Goal: Use online tool/utility: Utilize a website feature to perform a specific function

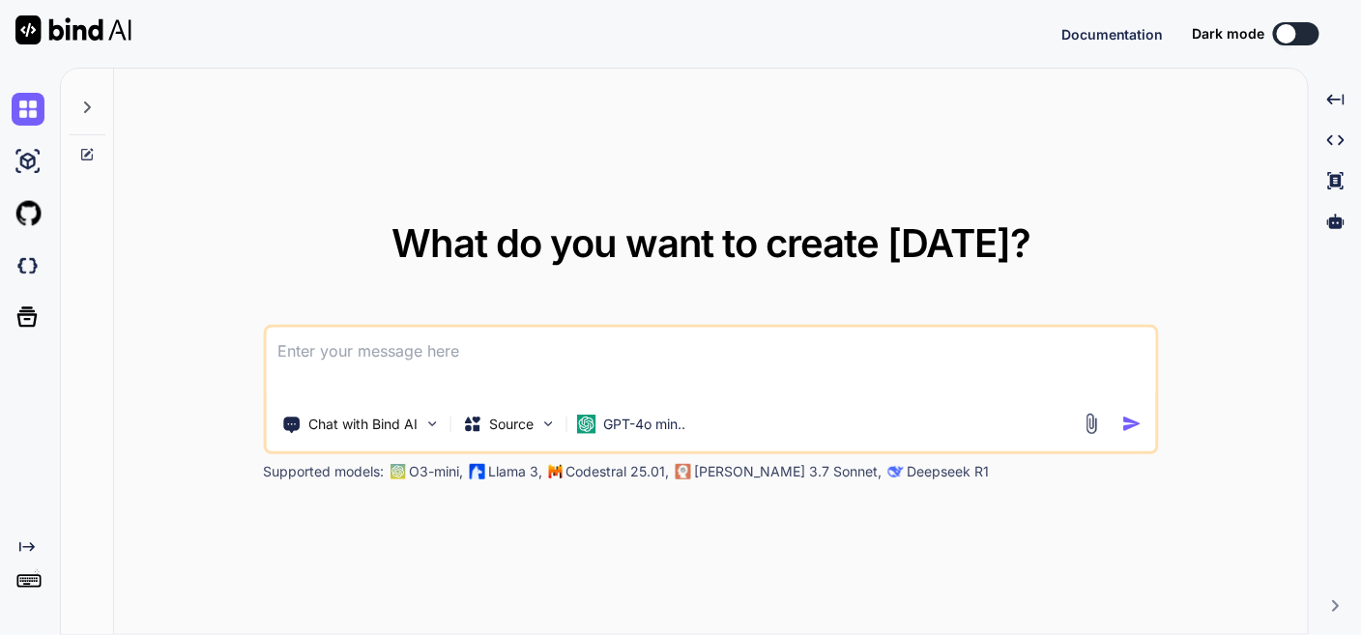
type textarea "x"
click at [460, 344] on textarea at bounding box center [710, 364] width 889 height 72
type textarea "t"
type textarea "x"
type textarea "th"
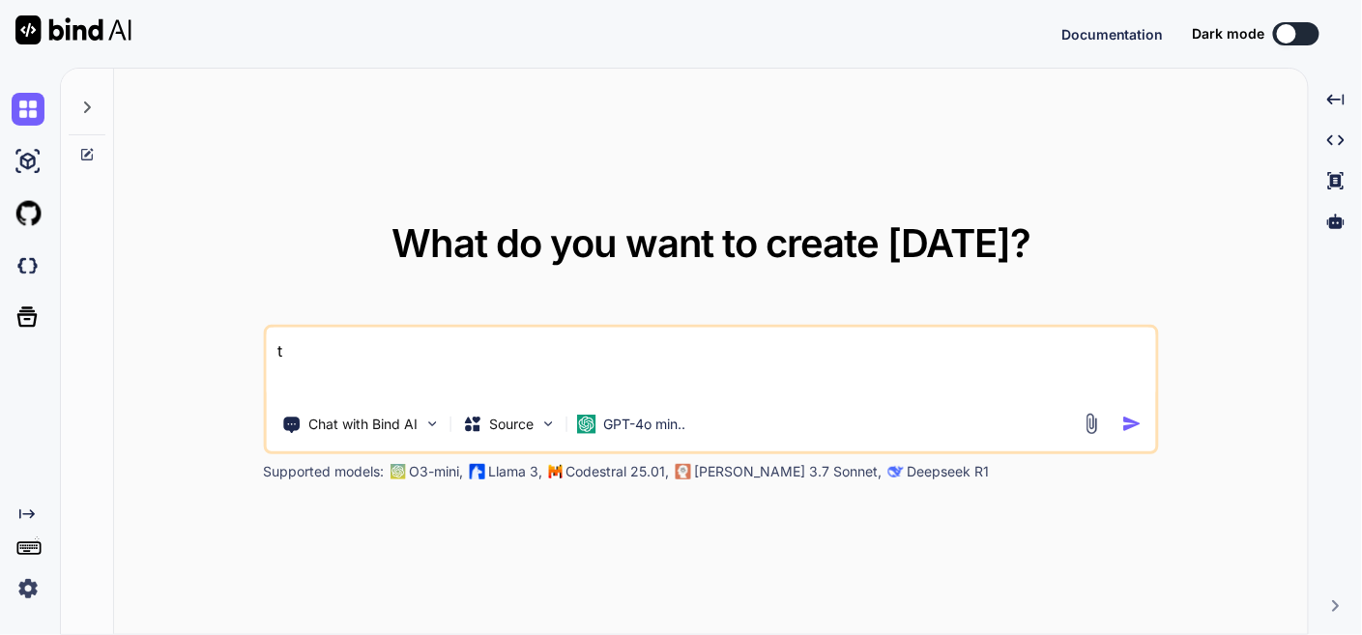
type textarea "x"
type textarea "thi"
type textarea "x"
type textarea "this"
type textarea "x"
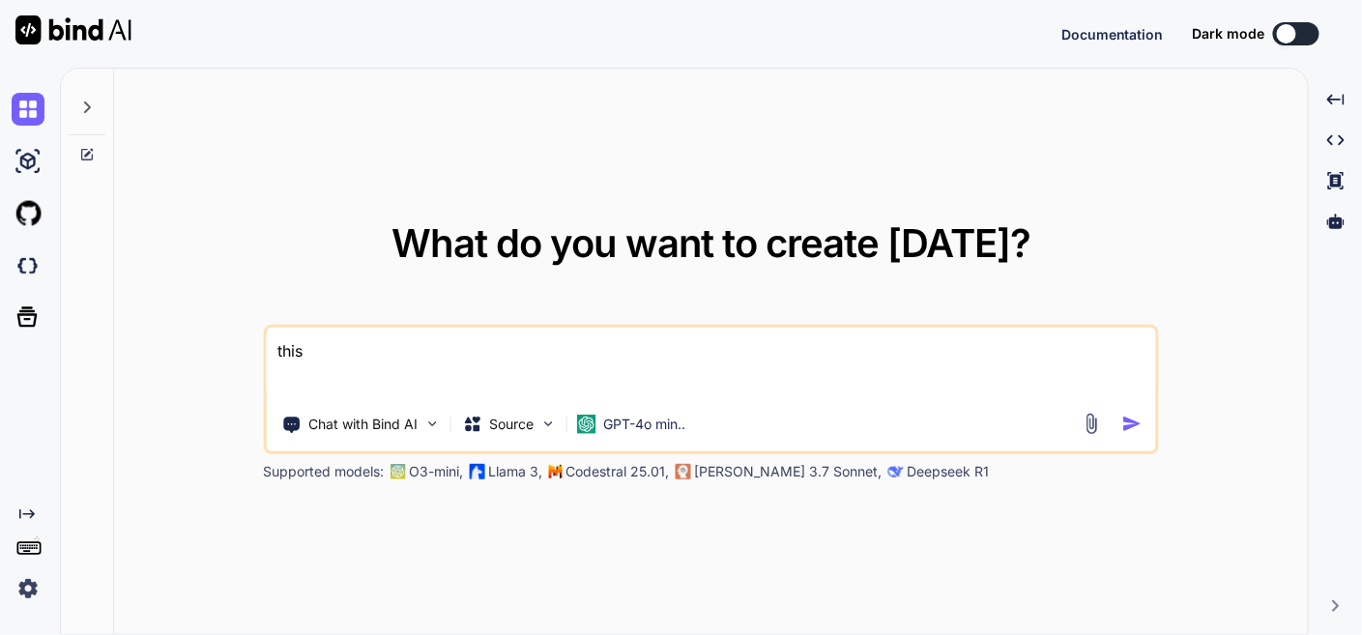
type textarea "this"
type textarea "x"
type textarea "this i"
type textarea "x"
type textarea "this is"
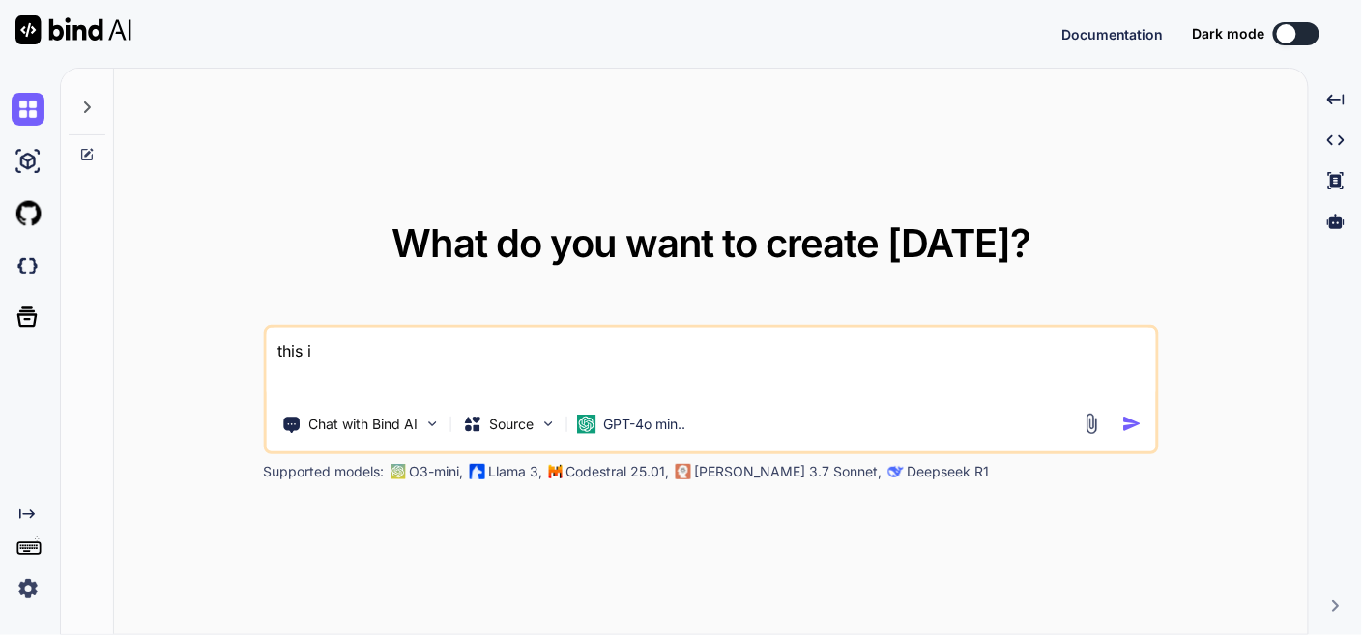
type textarea "x"
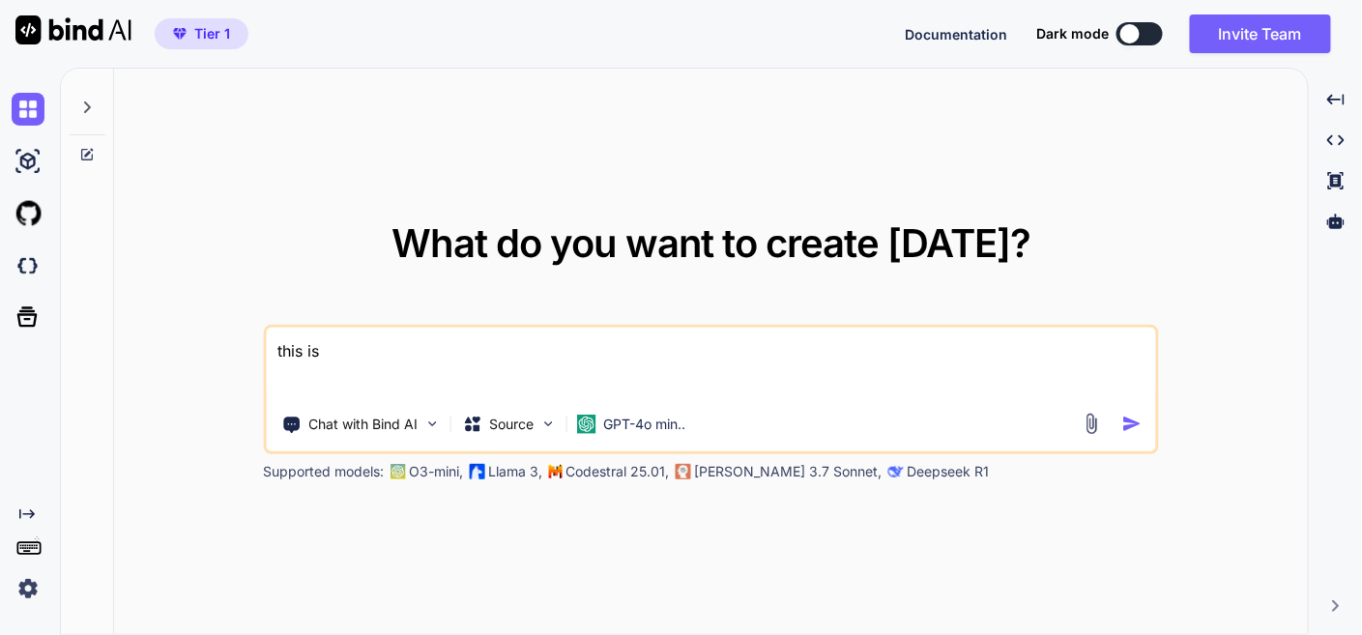
type textarea "this is"
type textarea "x"
type textarea "this is m"
type textarea "x"
type textarea "this is my"
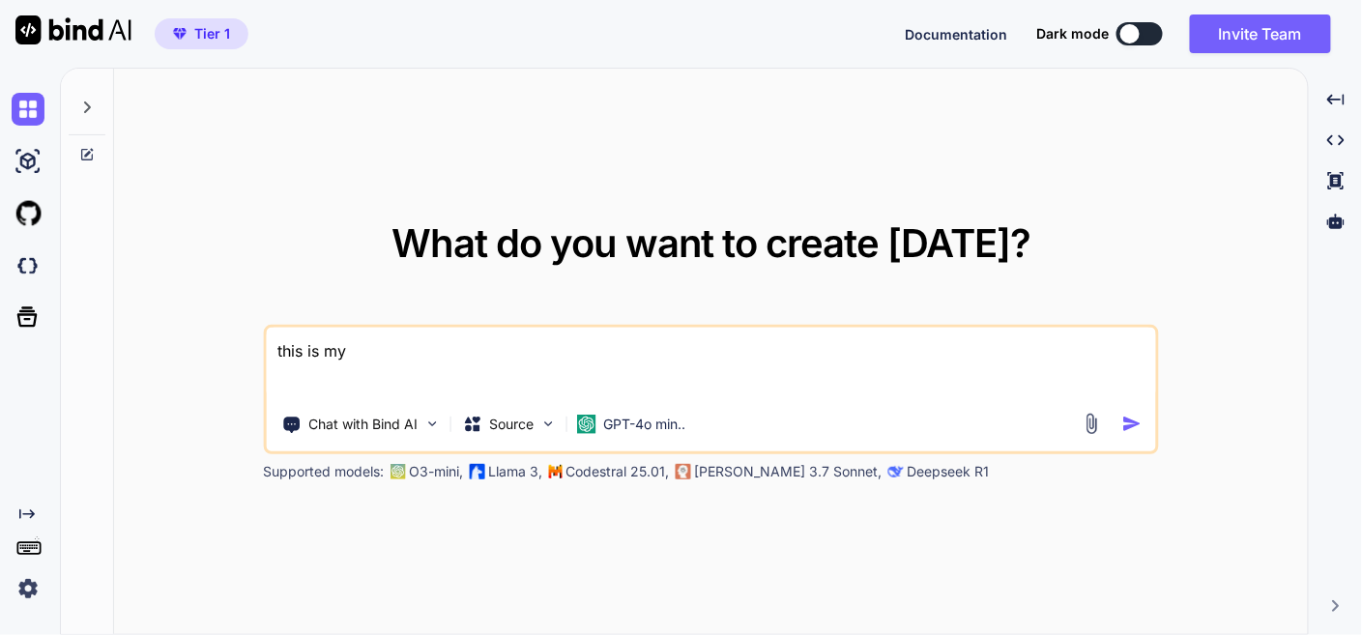
type textarea "x"
type textarea "this is my"
type textarea "x"
type textarea "this is my w"
type textarea "x"
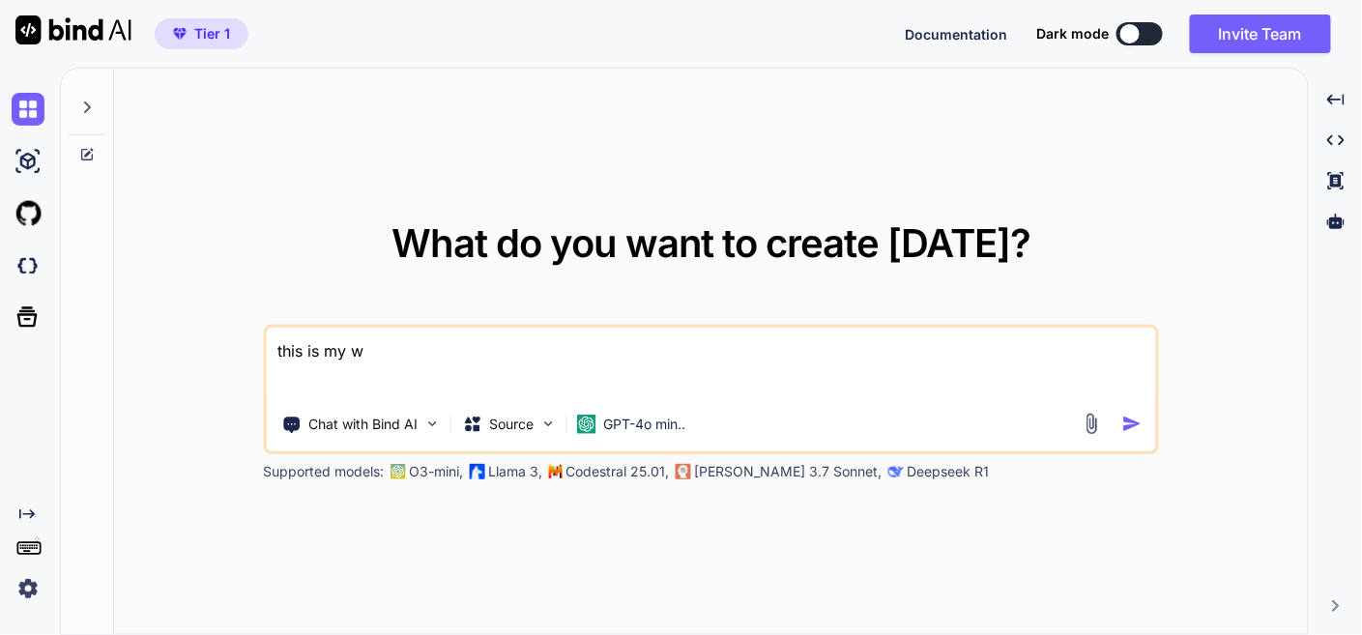
type textarea "this is my we"
type textarea "x"
type textarea "this is my web"
type textarea "x"
type textarea "this is my webs"
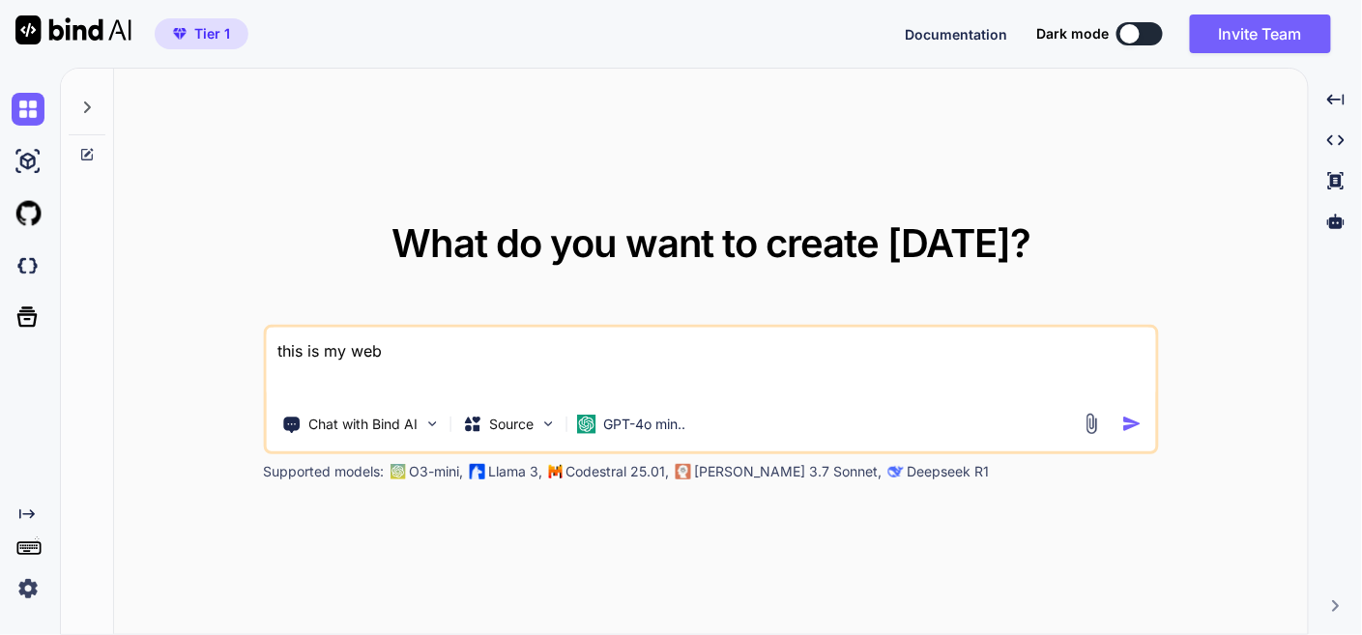
type textarea "x"
type textarea "this is my websi"
type textarea "x"
type textarea "this is my websit"
type textarea "x"
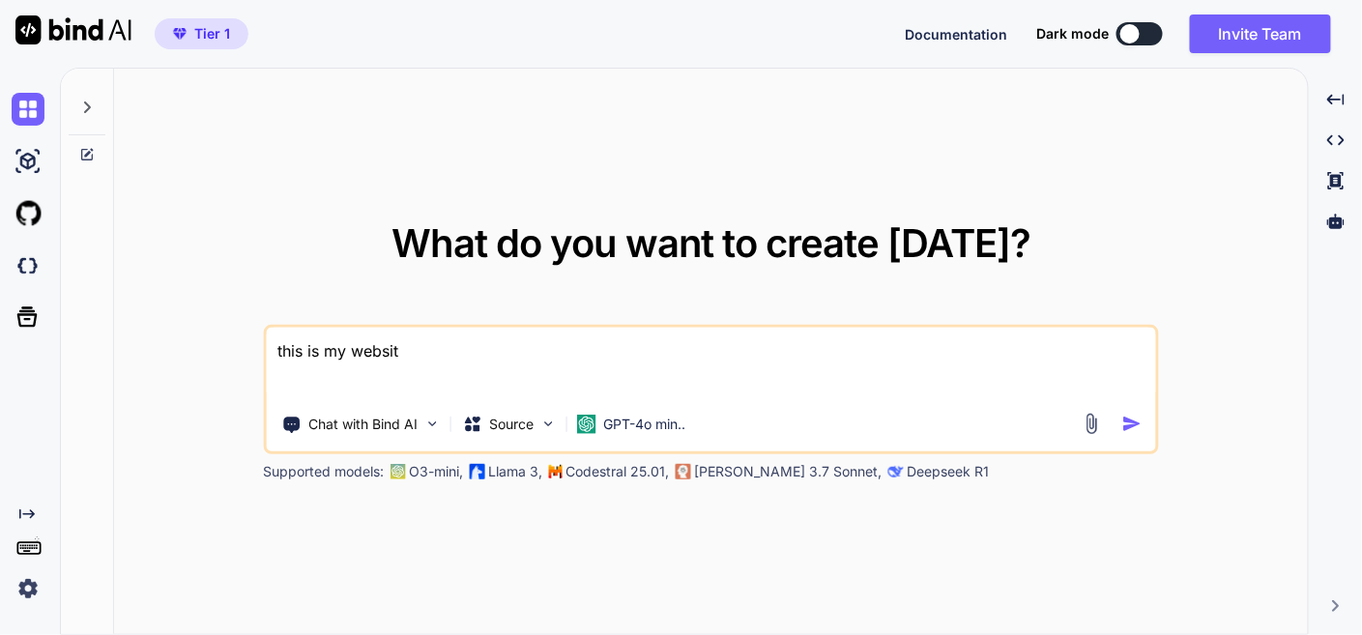
type textarea "this is my website"
type textarea "x"
type textarea "this is my website"
type textarea "x"
type textarea "this is my website -"
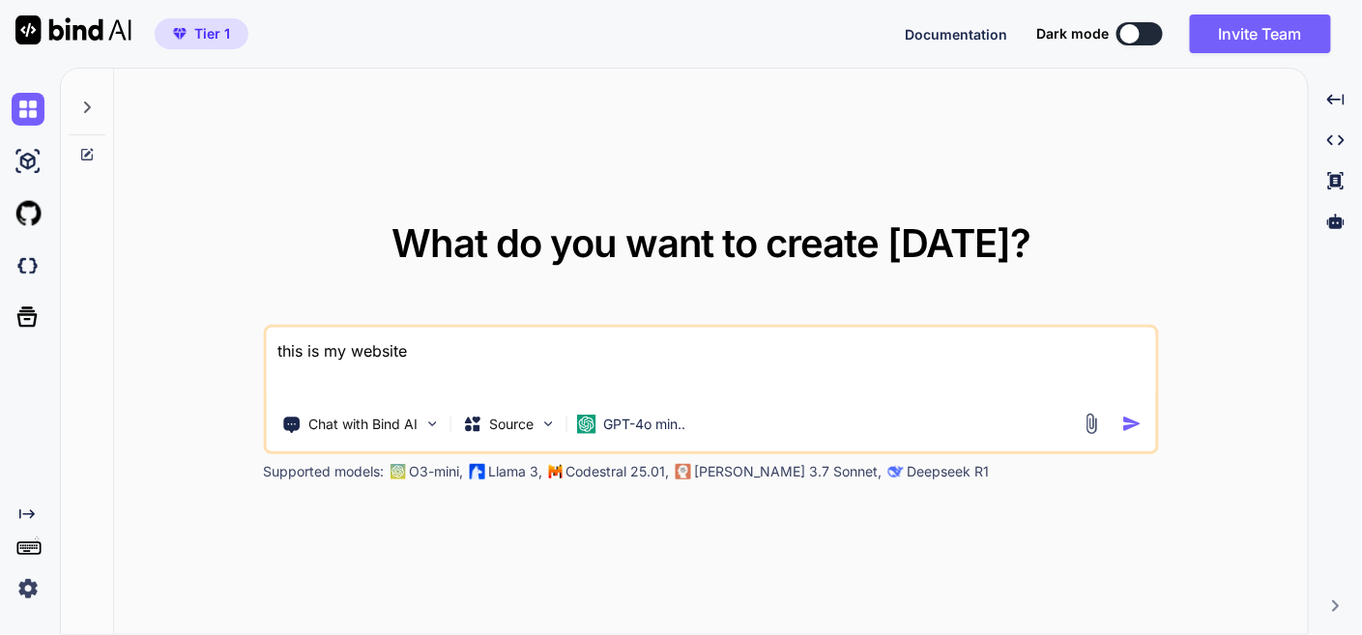
type textarea "x"
type textarea "this is my website -"
type textarea "x"
type textarea "this is my website - ""
type textarea "x"
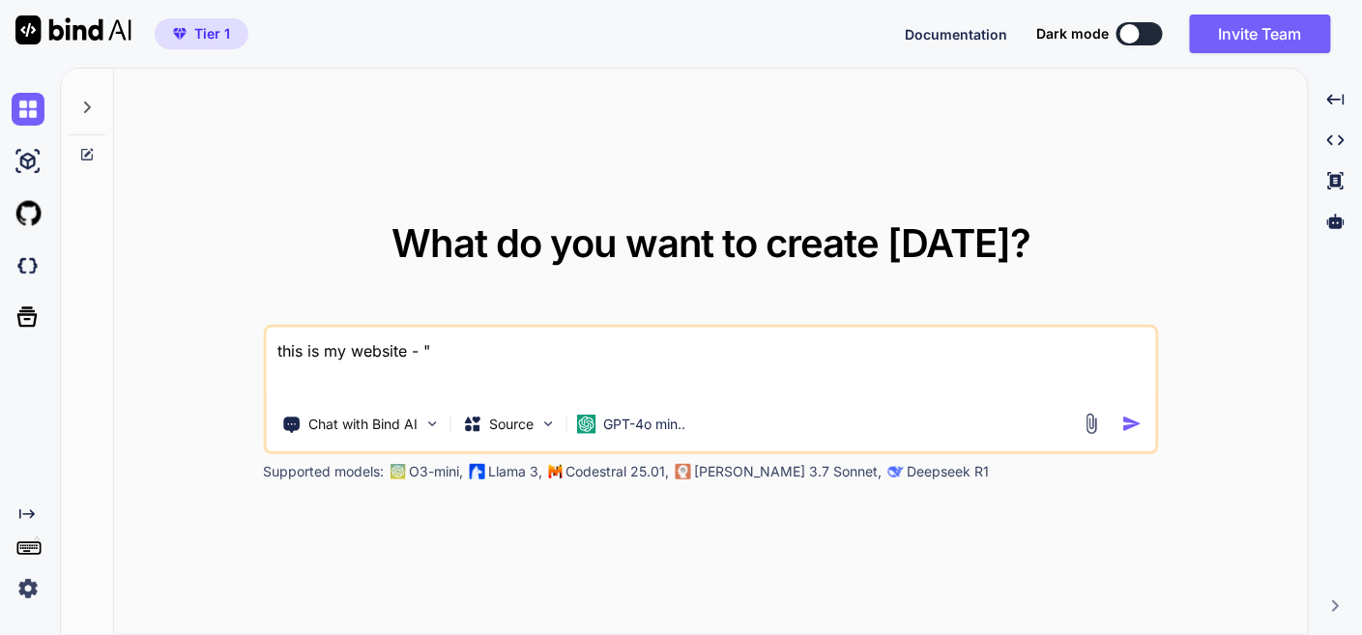
type textarea "this is my website - """
type textarea "x"
click at [549, 353] on textarea "this is my website - """ at bounding box center [710, 364] width 889 height 72
type textarea "this is my website - """
type textarea "x"
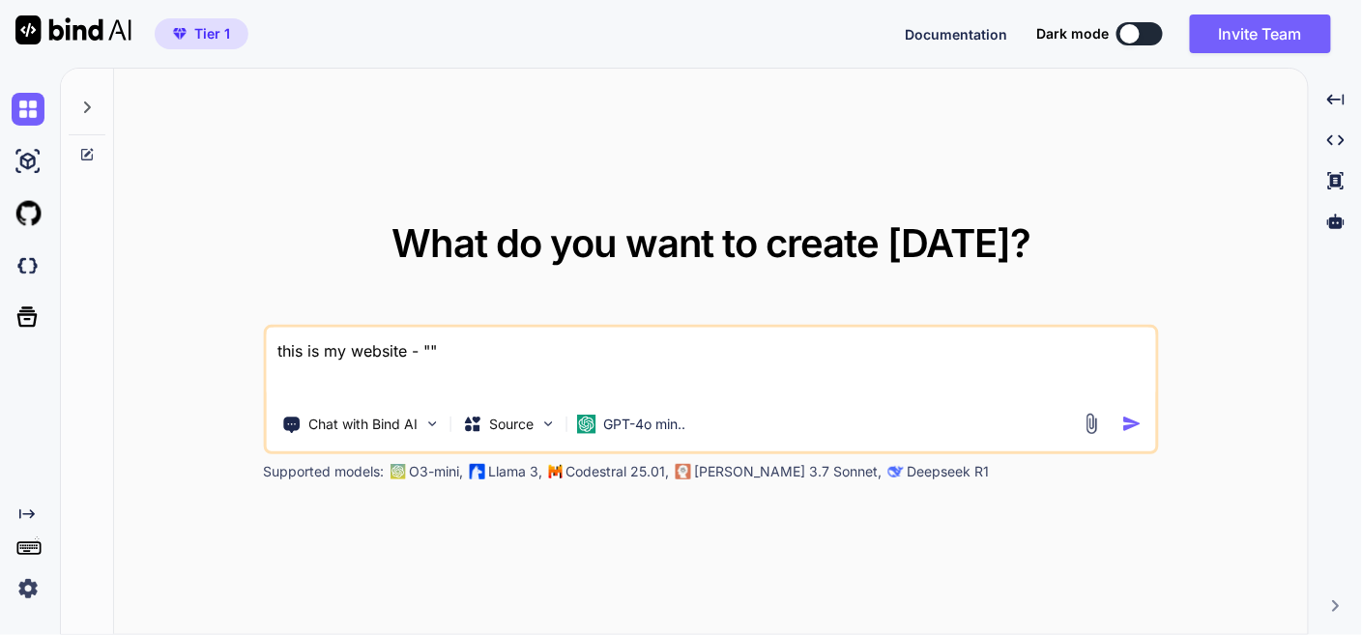
type textarea "this is my website - "" ,"
type textarea "x"
type textarea "this is my website - "" ,"
type textarea "x"
type textarea "this is my website - "" , I"
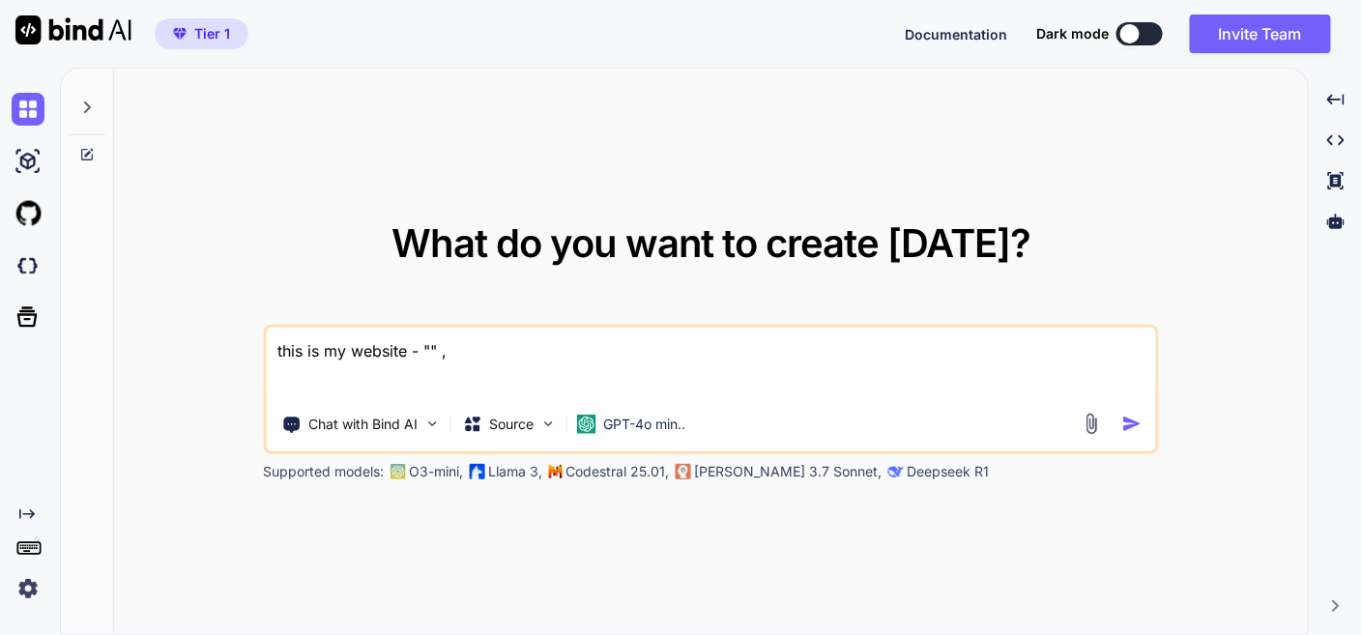
type textarea "x"
type textarea "this is my website - "" , I"
type textarea "x"
type textarea "this is my website - "" , I w"
type textarea "x"
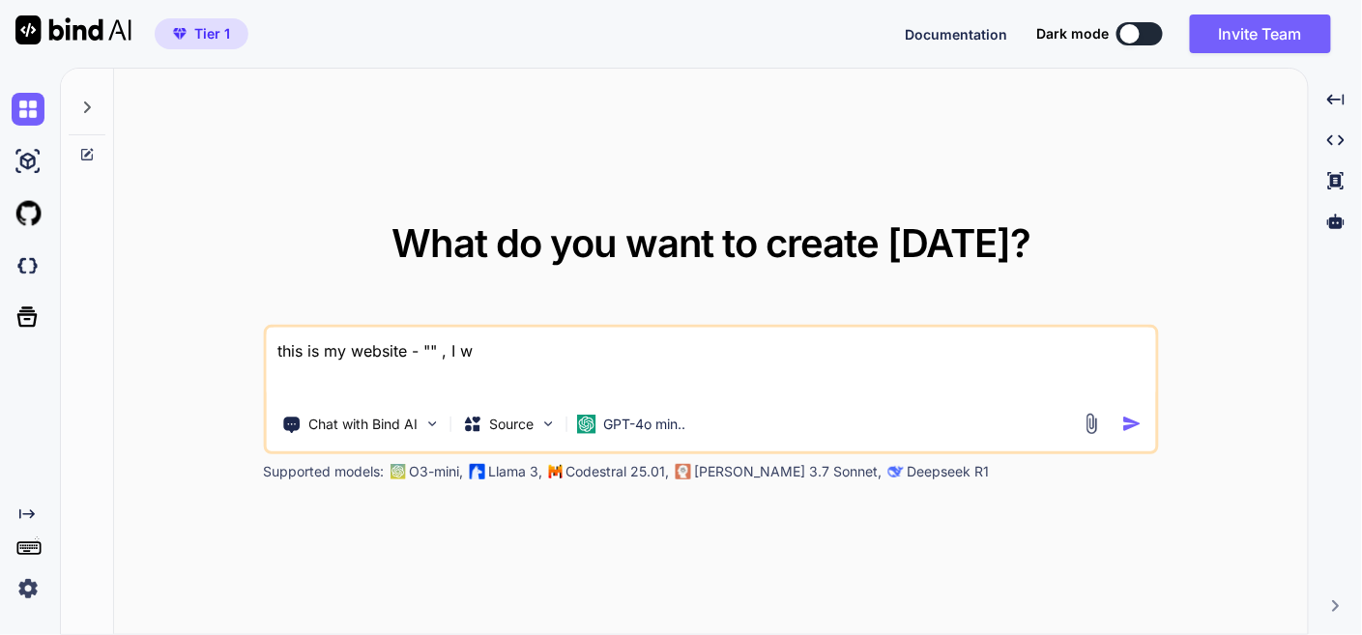
type textarea "this is my website - "" , I wn"
type textarea "x"
type textarea "this is my website - "" , I wna"
type textarea "x"
type textarea "this is my website - "" , I wnar"
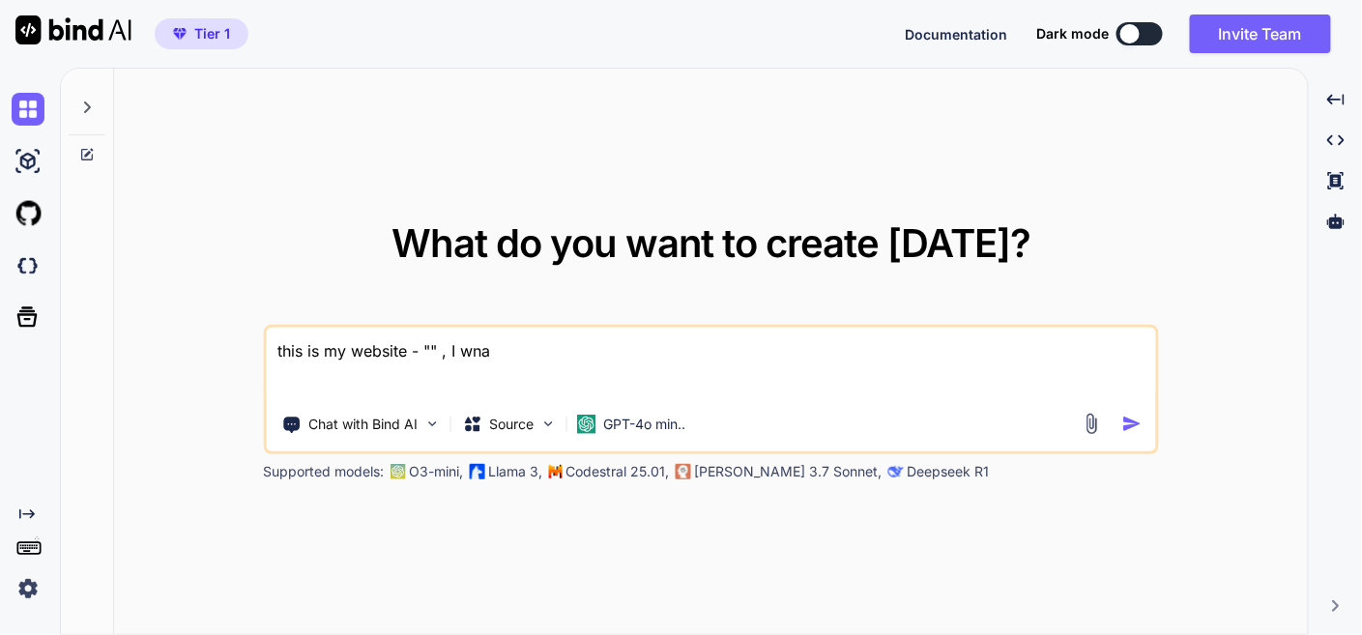
type textarea "x"
type textarea "this is my website - "" , I wnar"
type textarea "x"
type textarea "this is my website - "" , I wnar"
type textarea "x"
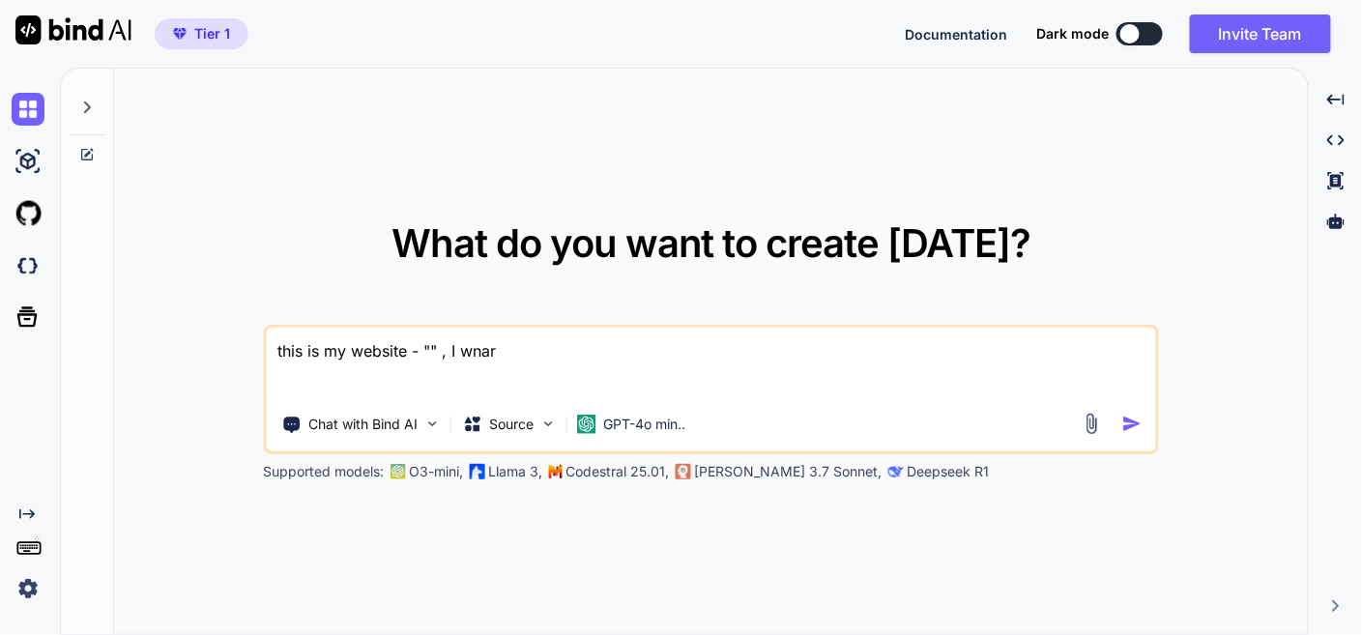
type textarea "this is my website - "" , I wna"
type textarea "x"
type textarea "this is my website - "" , I wn"
type textarea "x"
type textarea "this is my website - "" , I w"
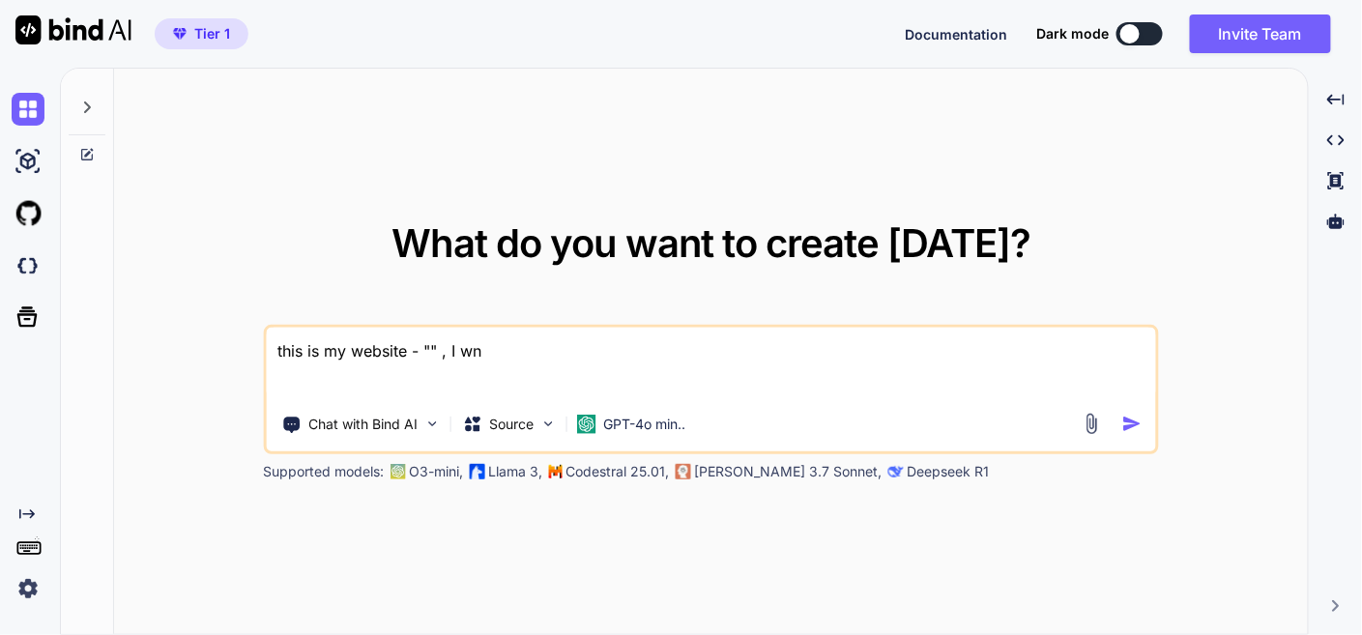
type textarea "x"
type textarea "this is my website - "" , I wa"
type textarea "x"
type textarea "this is my website - "" , I wan"
type textarea "x"
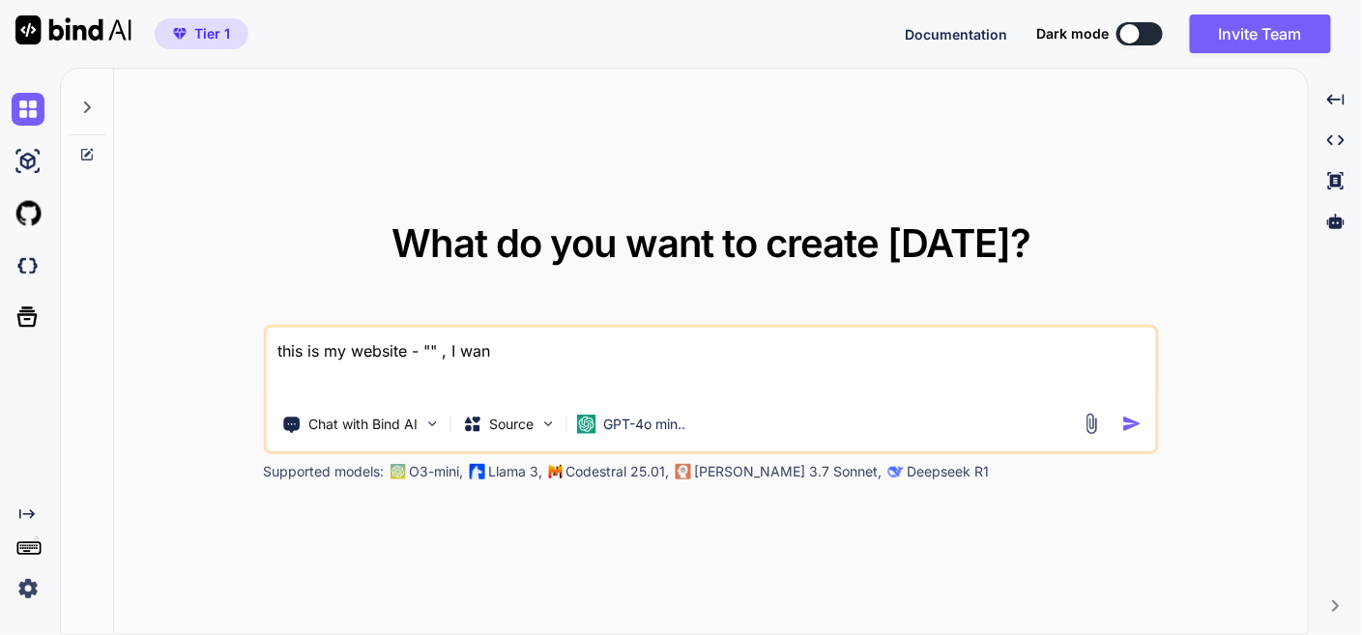
type textarea "this is my website - "" , I want"
type textarea "x"
type textarea "this is my website - "" , I want"
type textarea "x"
type textarea "this is my website - "" , I want t"
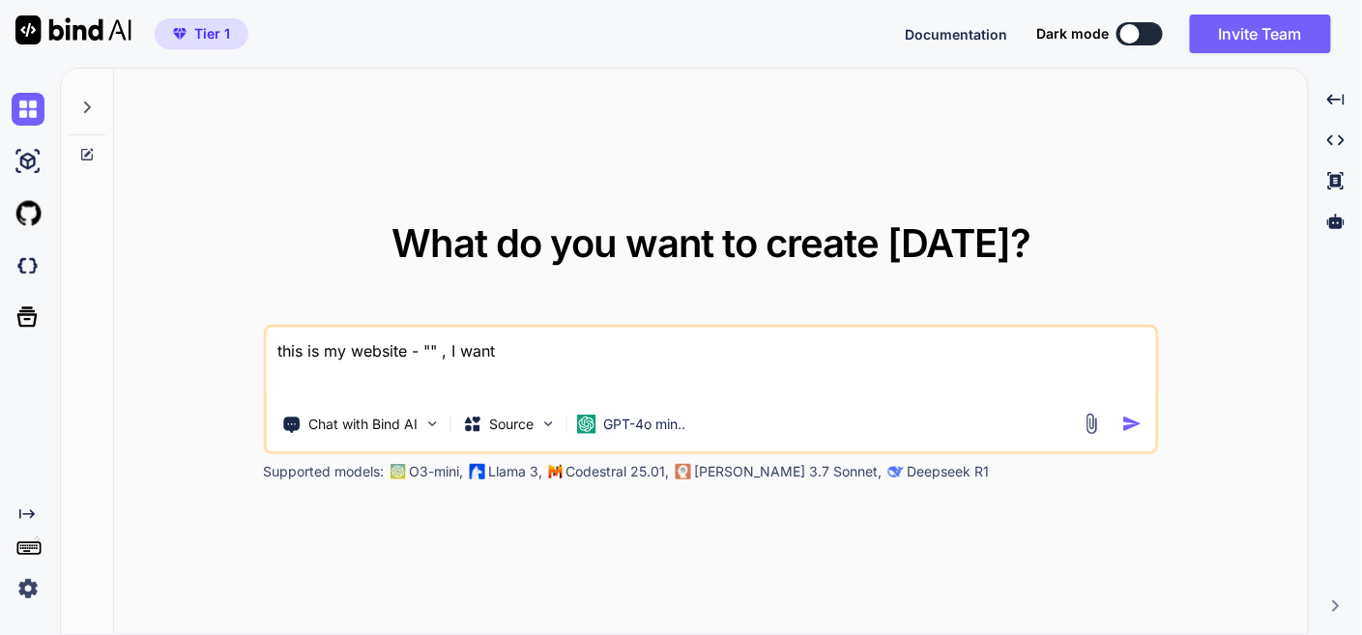
type textarea "x"
type textarea "this is my website - "" , I want th"
type textarea "x"
type textarea "this is my website - "" , I want t"
type textarea "x"
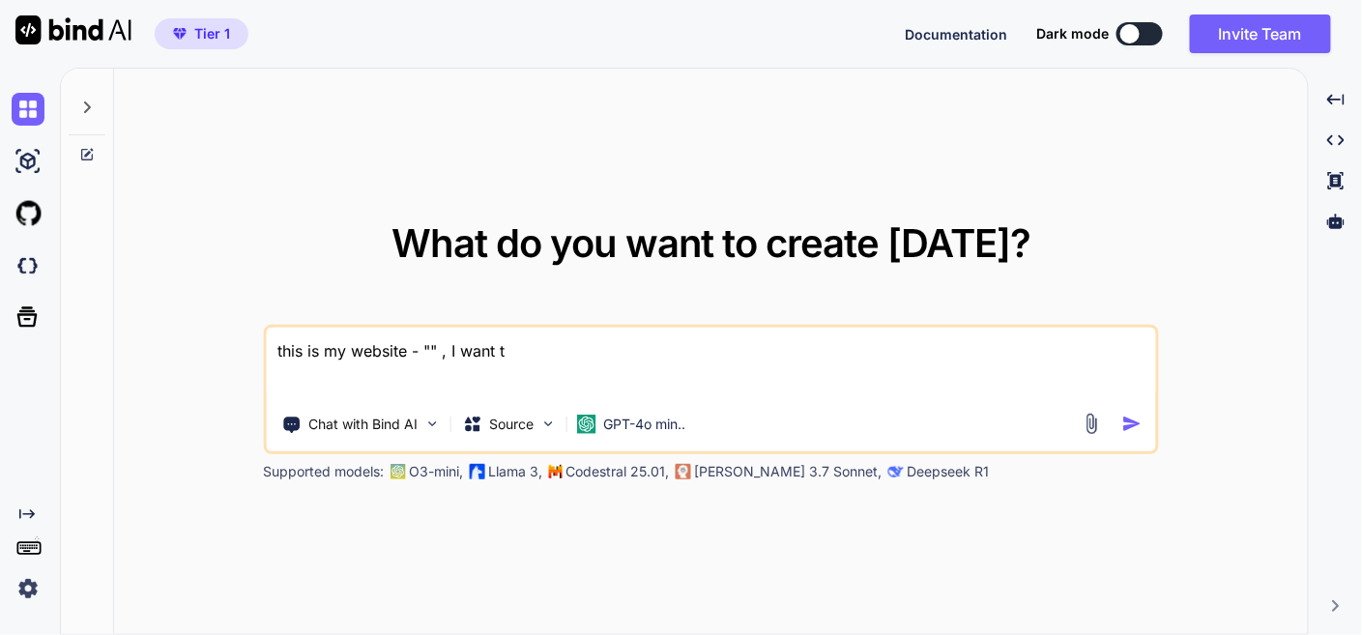
type textarea "this is my website - "" , I want"
type textarea "x"
type textarea "this is my website - "" , I want t"
type textarea "x"
type textarea "this is my website - "" , I want to"
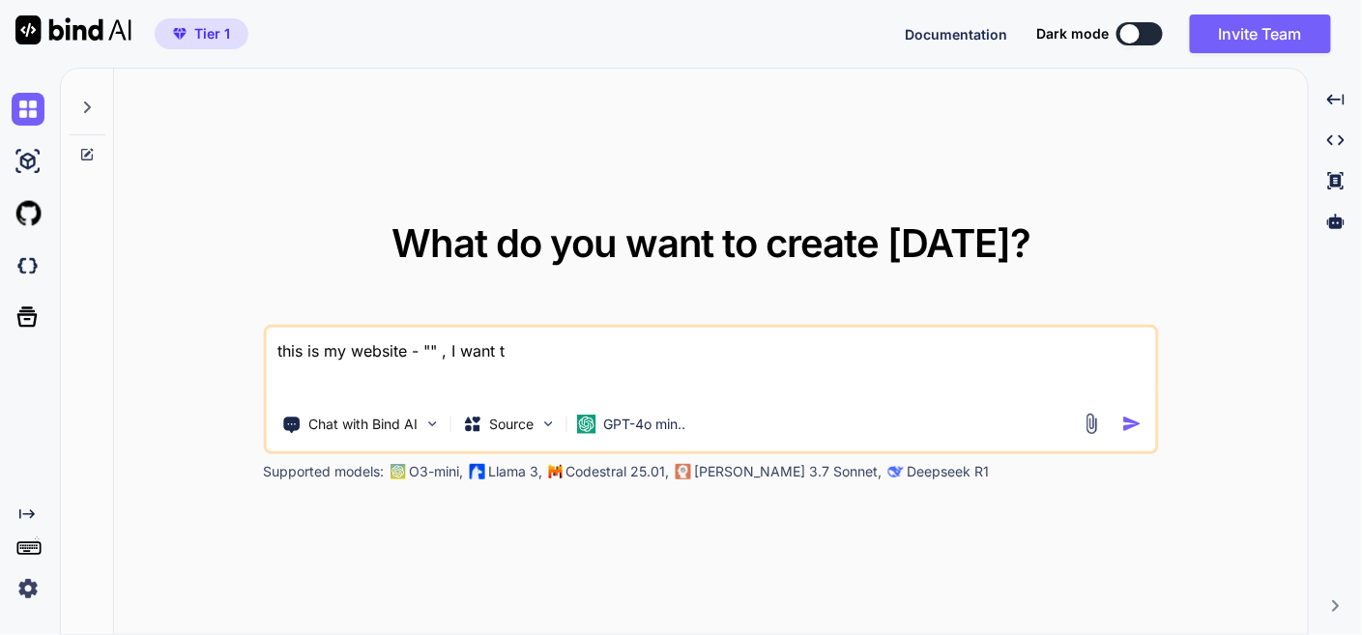
type textarea "x"
type textarea "this is my website - "" , I want to"
type textarea "x"
type textarea "this is my website - "" , I want to c"
type textarea "x"
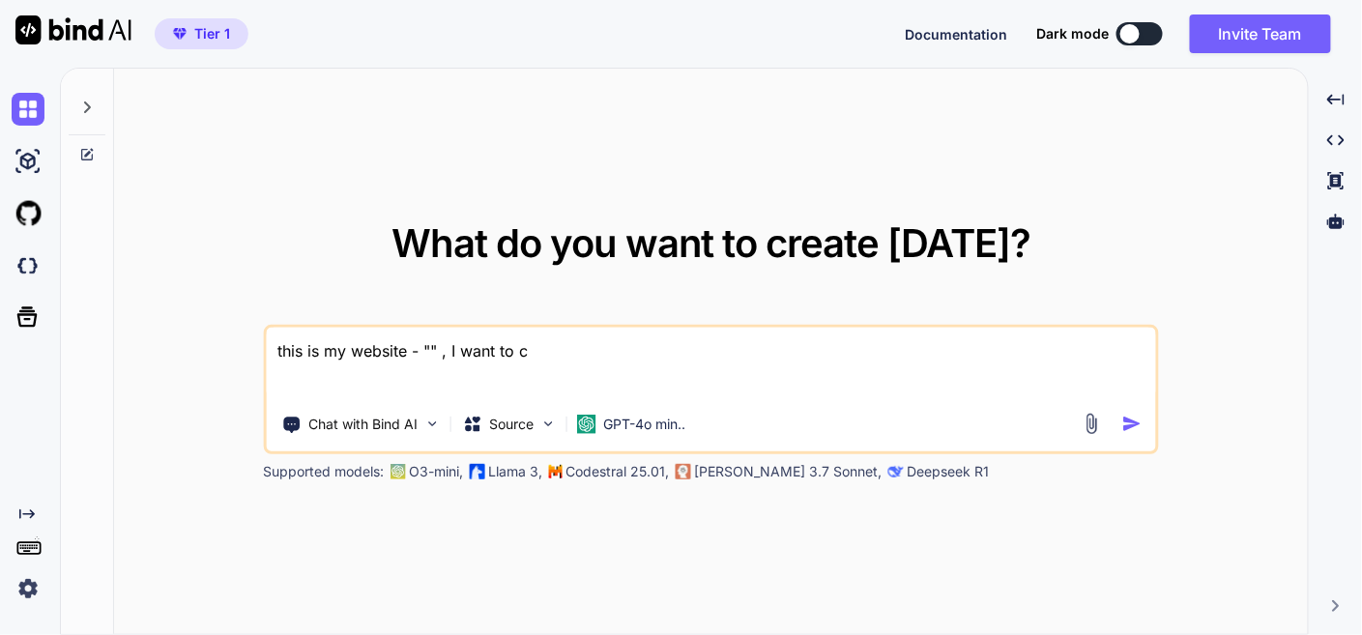
type textarea "this is my website - "" , I want to ch"
type textarea "x"
type textarea "this is my website - "" , I want to cha"
type textarea "x"
type textarea "this is my website - "" , I want to [PERSON_NAME]"
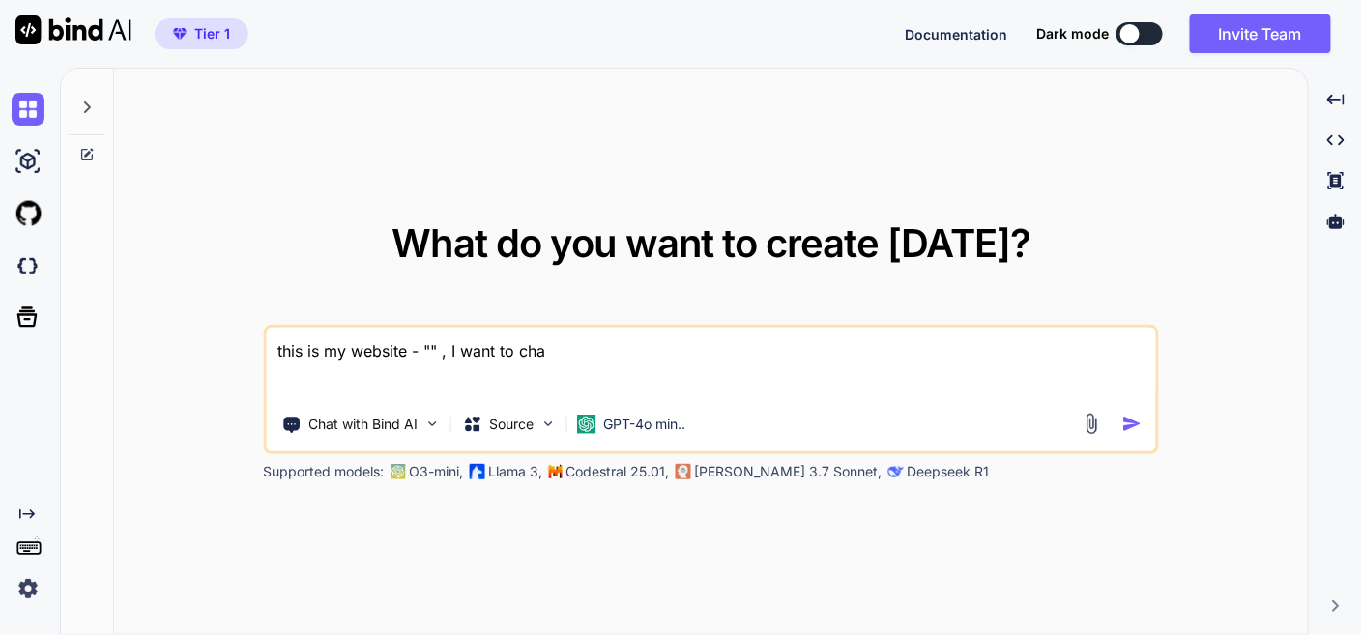
type textarea "x"
type textarea "this is my website - "" , I want to [PERSON_NAME]"
type textarea "x"
type textarea "this is my website - "" , I want to change"
type textarea "x"
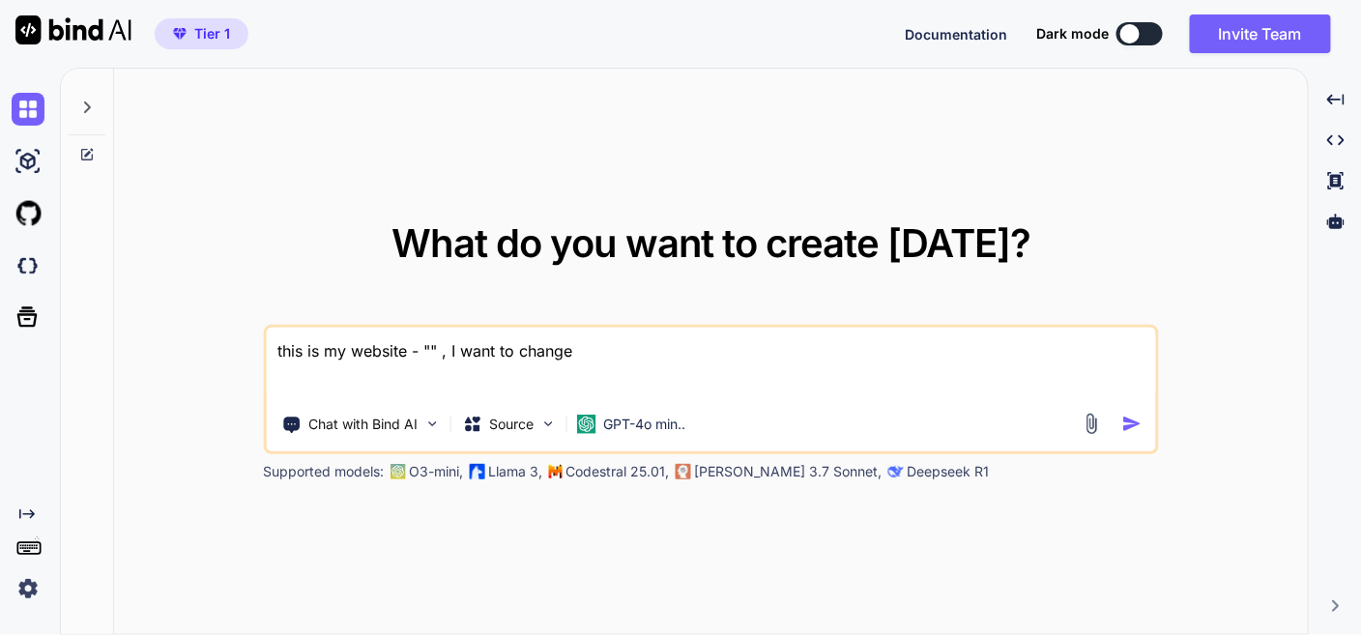
type textarea "this is my website - "" , I want to change"
type textarea "x"
type textarea "this is my website - "" , I want to change o"
type textarea "x"
type textarea "this is my website - "" , I want to change on"
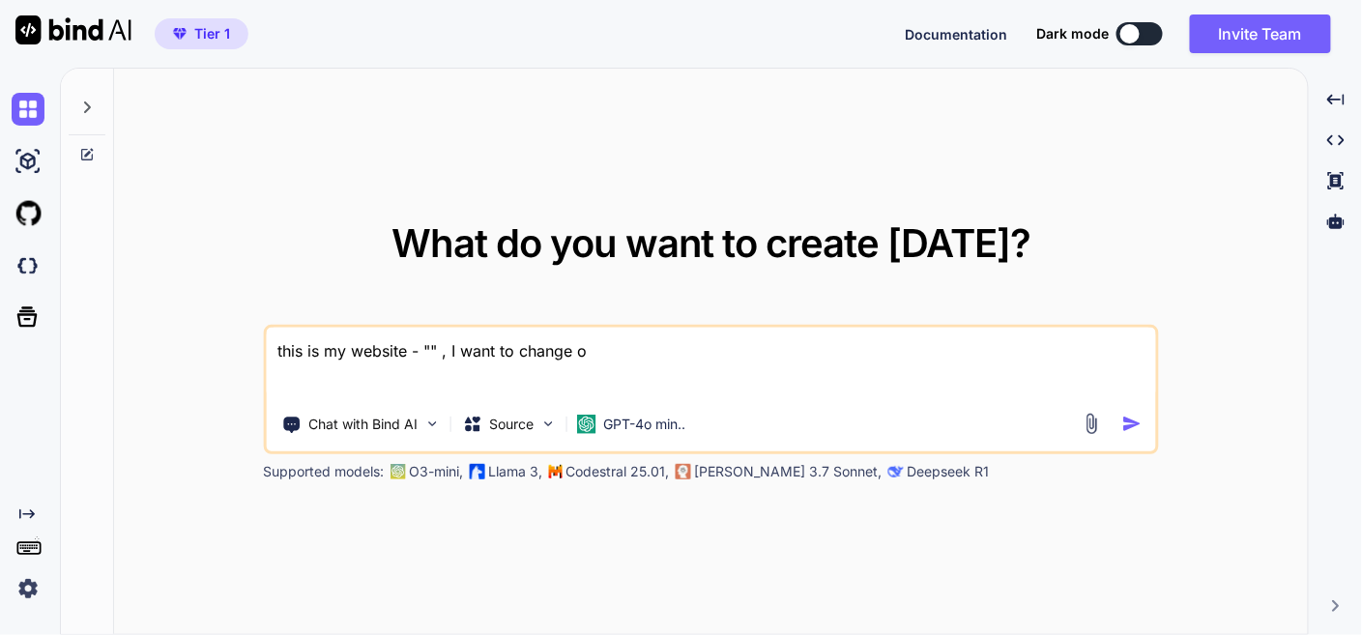
type textarea "x"
type textarea "this is my website - "" , I want to change onl"
type textarea "x"
type textarea "this is my website - "" , I want to change only"
type textarea "x"
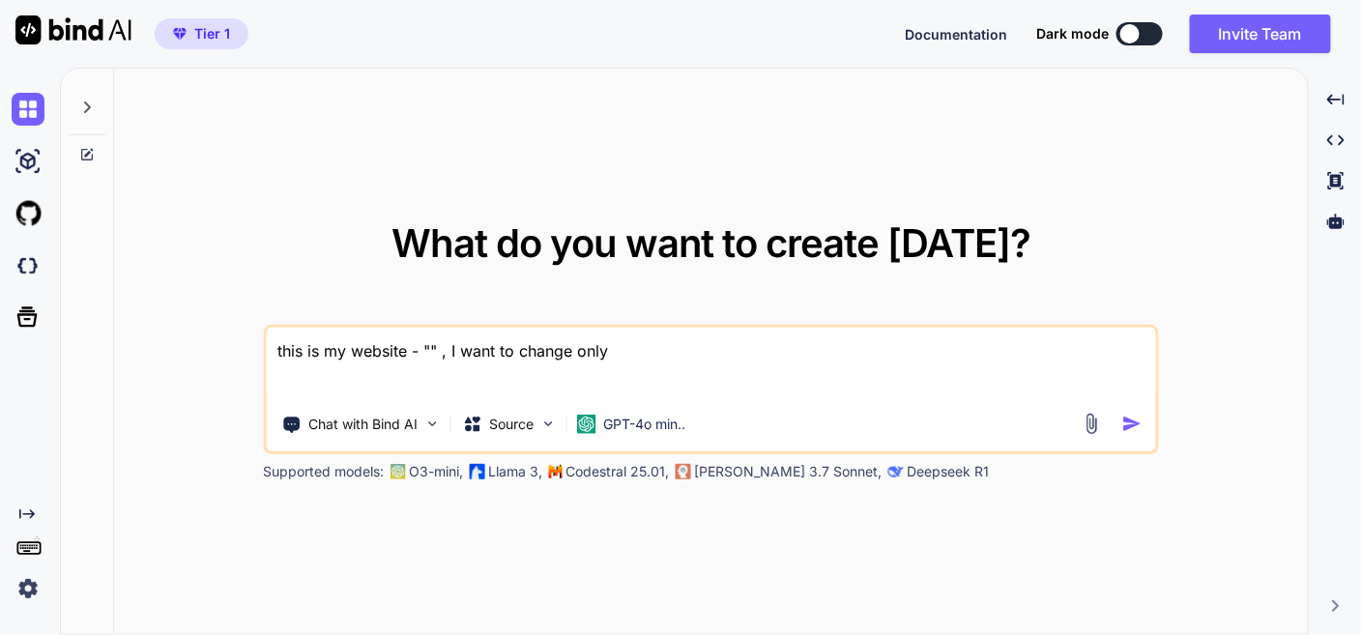
type textarea "this is my website - "" , I want to change only"
type textarea "x"
type textarea "this is my website - "" , I want to change only c"
type textarea "x"
type textarea "this is my website - "" , I want to change only co"
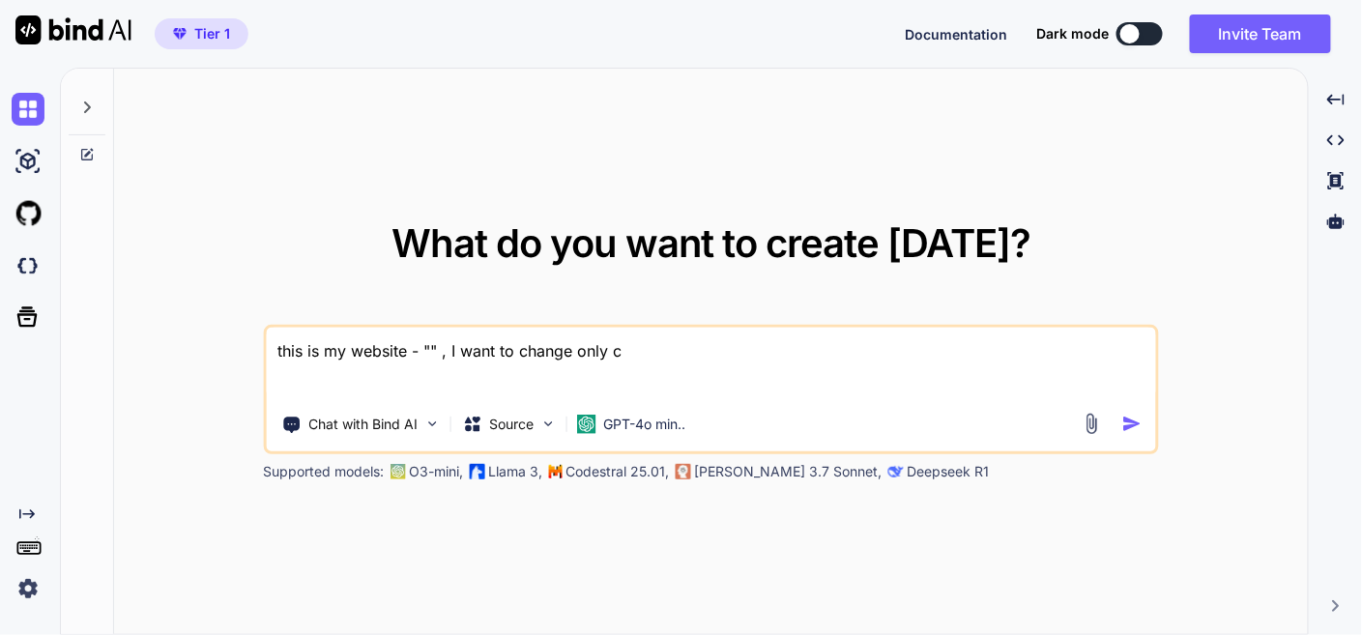
type textarea "x"
type textarea "this is my website - "" , I want to change only col"
type textarea "x"
type textarea "this is my website - "" , I want to change only colo"
type textarea "x"
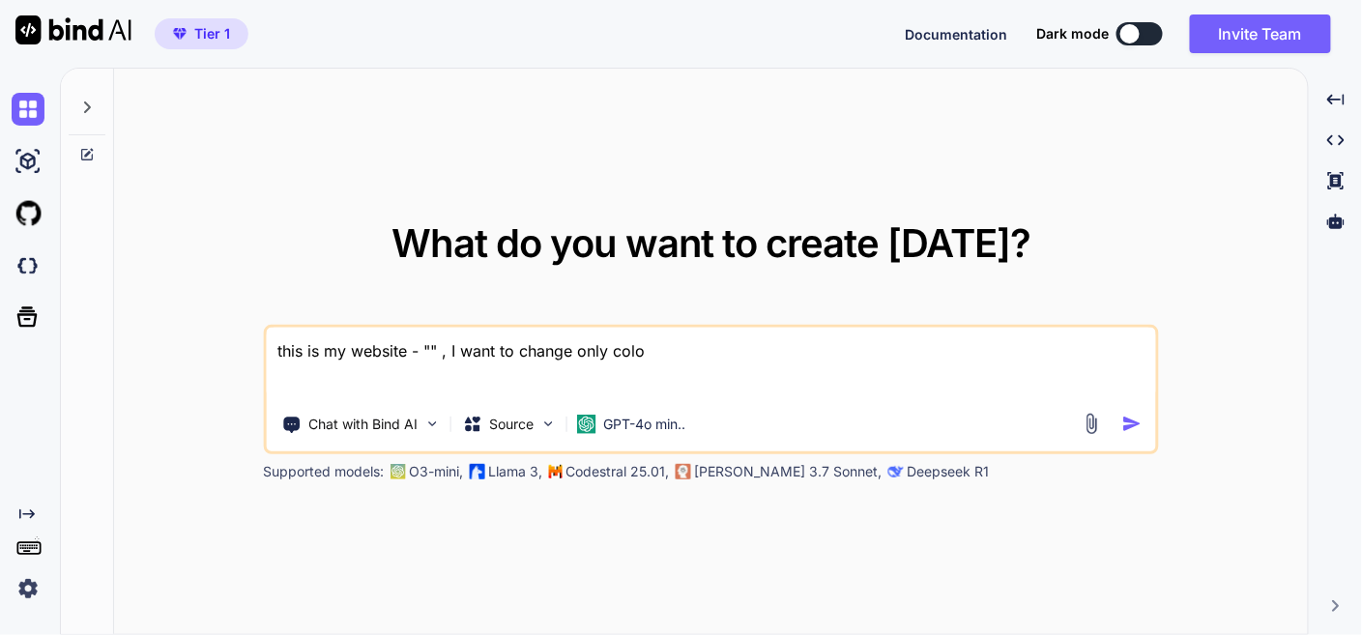
type textarea "this is my website - "" , I want to change only color"
type textarea "x"
type textarea "this is my website - "" , I want to change only color"
type textarea "x"
type textarea "this is my website - "" , I want to change only color s"
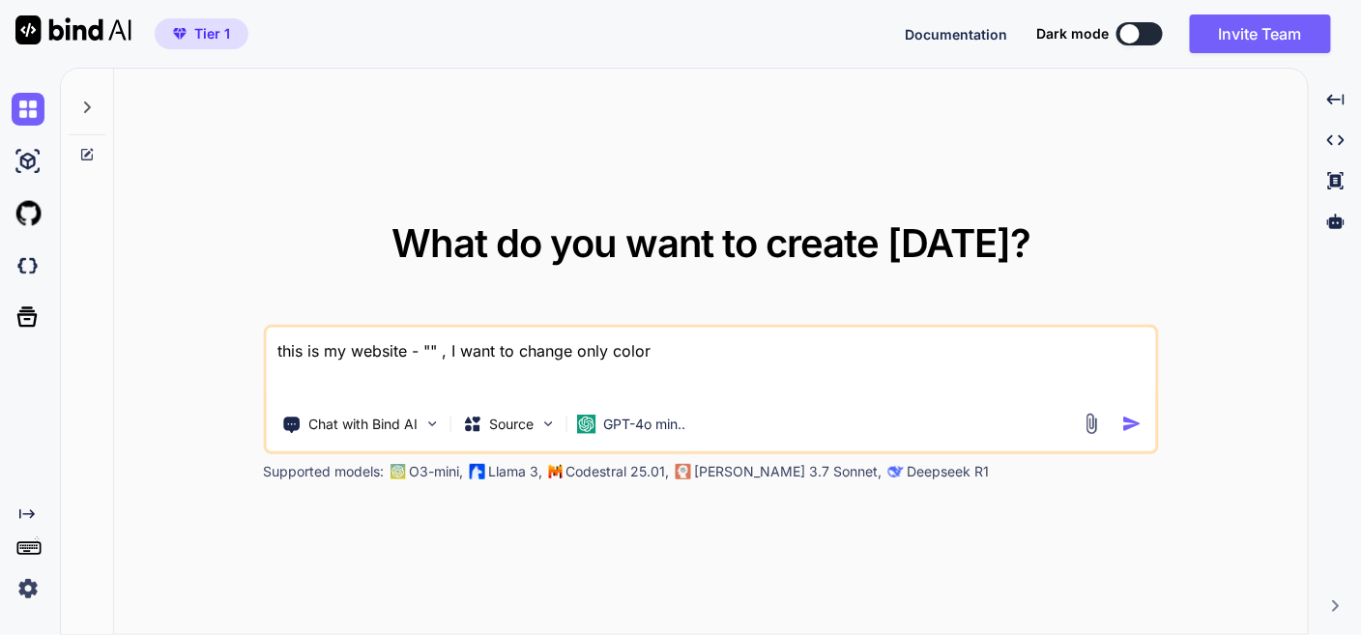
type textarea "x"
type textarea "this is my website - "" , I want to change only color sc"
type textarea "x"
type textarea "this is my website - "" , I want to change only color sch"
type textarea "x"
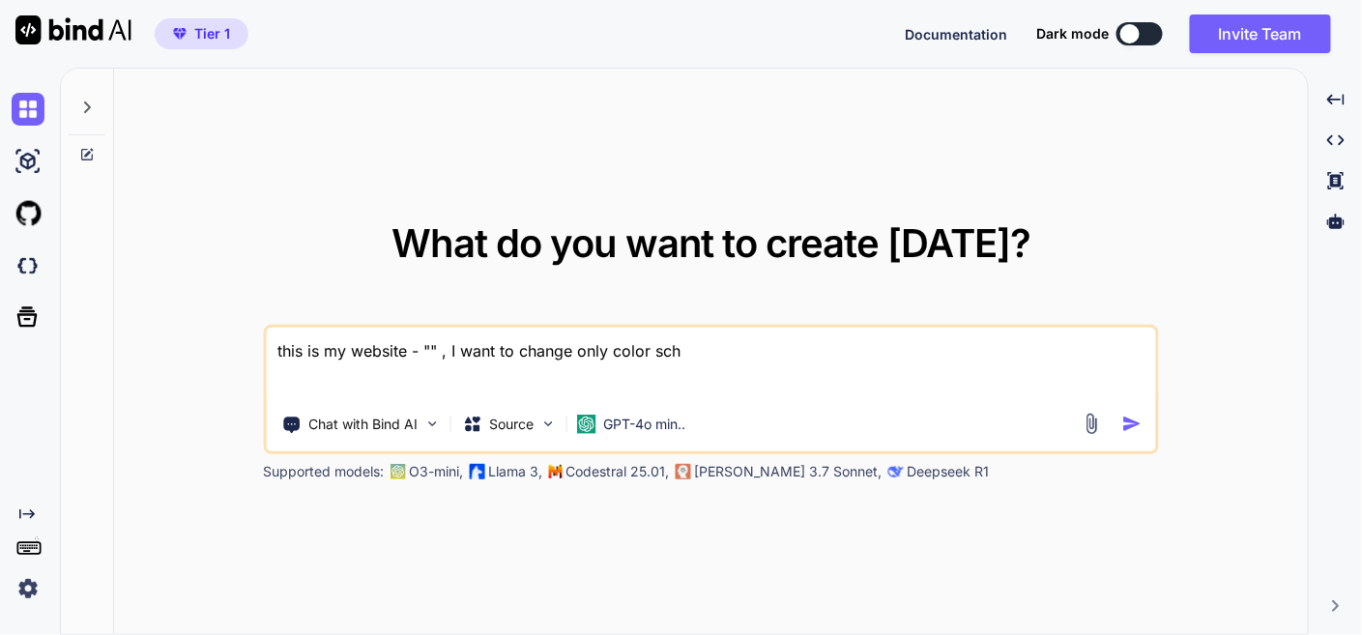
type textarea "this is my website - "" , I want to change only color sche"
type textarea "x"
type textarea "this is my website - "" , I want to change only color schem"
type textarea "x"
type textarea "this is my website - "" , I want to change only color scheme"
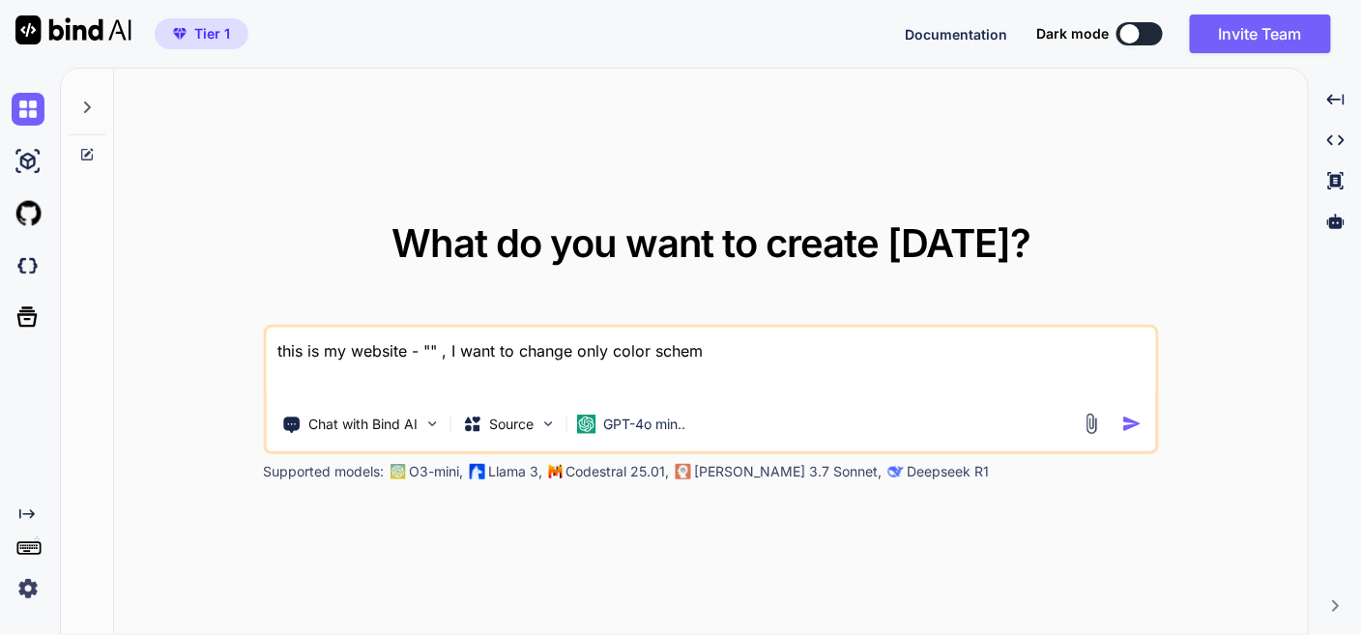
type textarea "x"
type textarea "this is my website - "" , I want to change only color scheme-"
type textarea "x"
type textarea "this is my website - "" , I want to change only color scheme-"
type textarea "x"
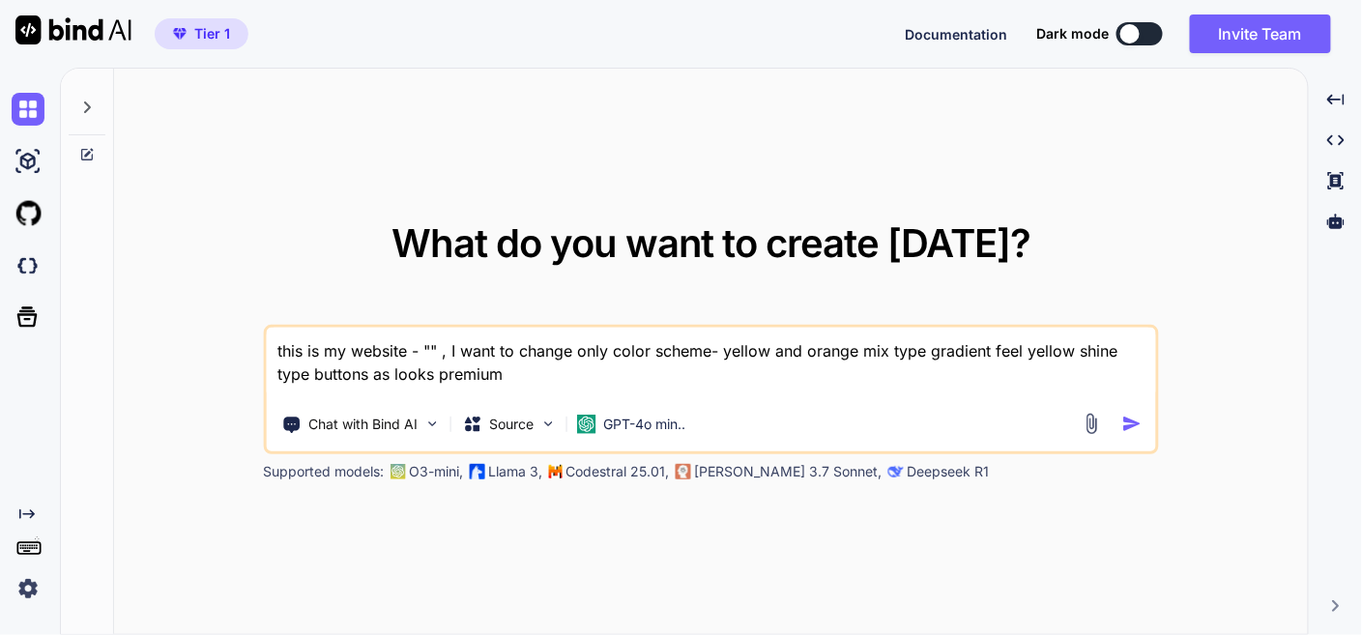
click at [724, 351] on textarea "this is my website - "" , I want to change only color scheme- yellow and orange…" at bounding box center [710, 364] width 889 height 72
click at [1087, 350] on textarea "this is my website - "" , I want to change only color scheme- replace blue colo…" at bounding box center [710, 364] width 889 height 72
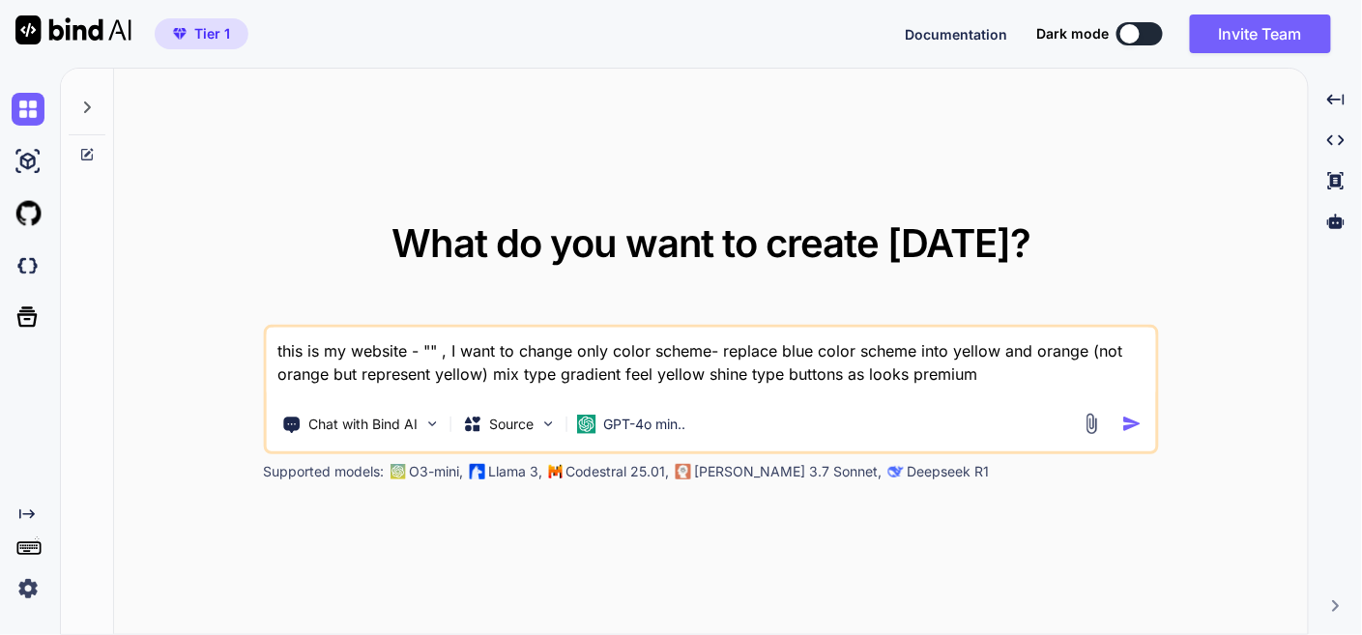
click at [1017, 378] on textarea "this is my website - "" , I want to change only color scheme- replace blue colo…" at bounding box center [710, 364] width 889 height 72
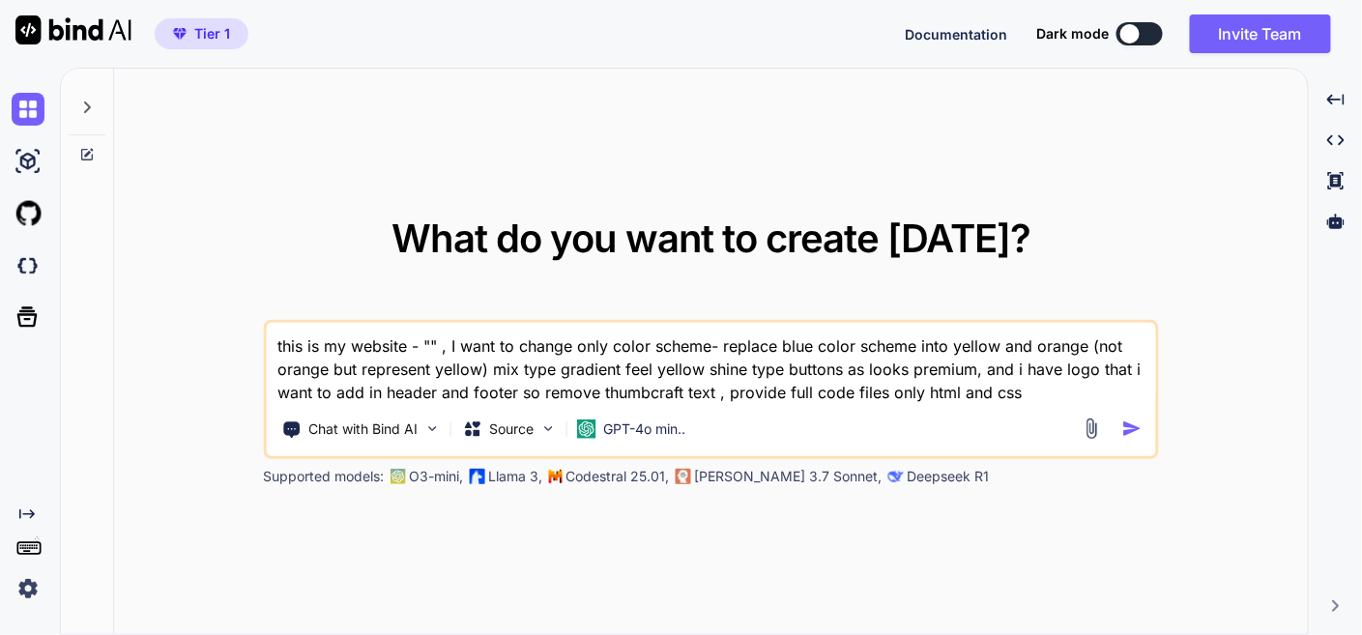
click at [429, 342] on textarea "this is my website - "" , I want to change only color scheme- replace blue colo…" at bounding box center [710, 363] width 889 height 81
paste textarea "here is html code - "<!DOCTYPE html> <html lang="en"> <head> <meta charset="UTF…"
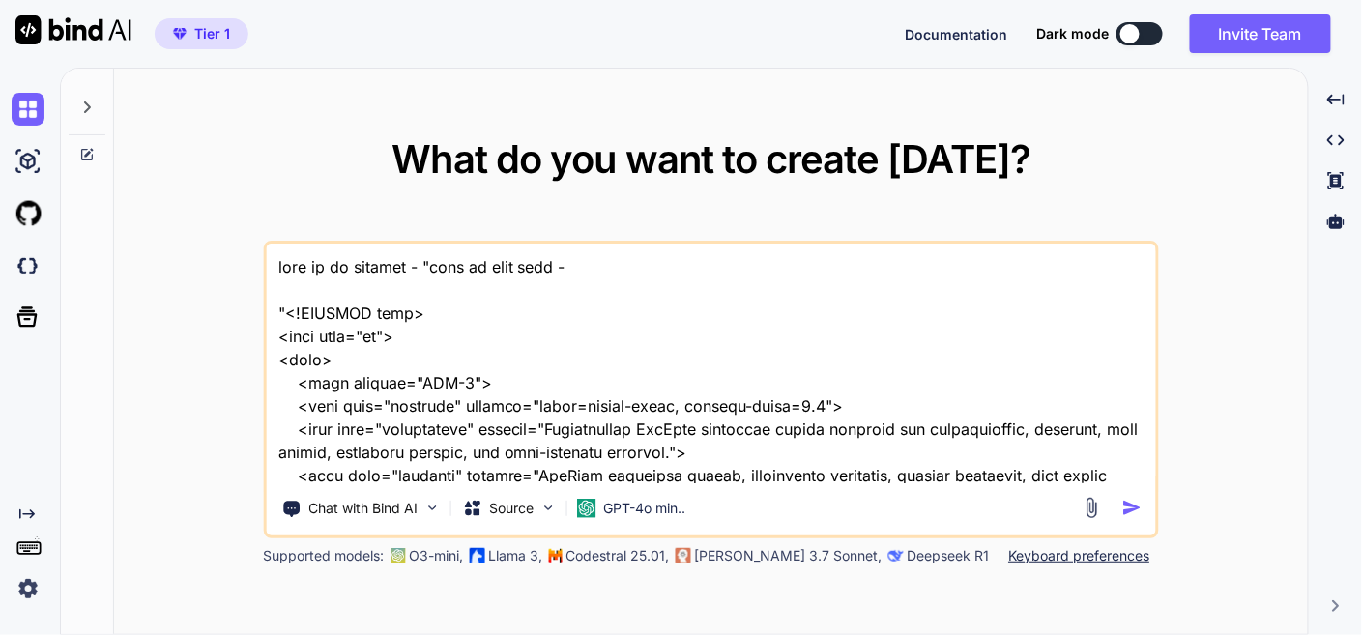
scroll to position [25440, 0]
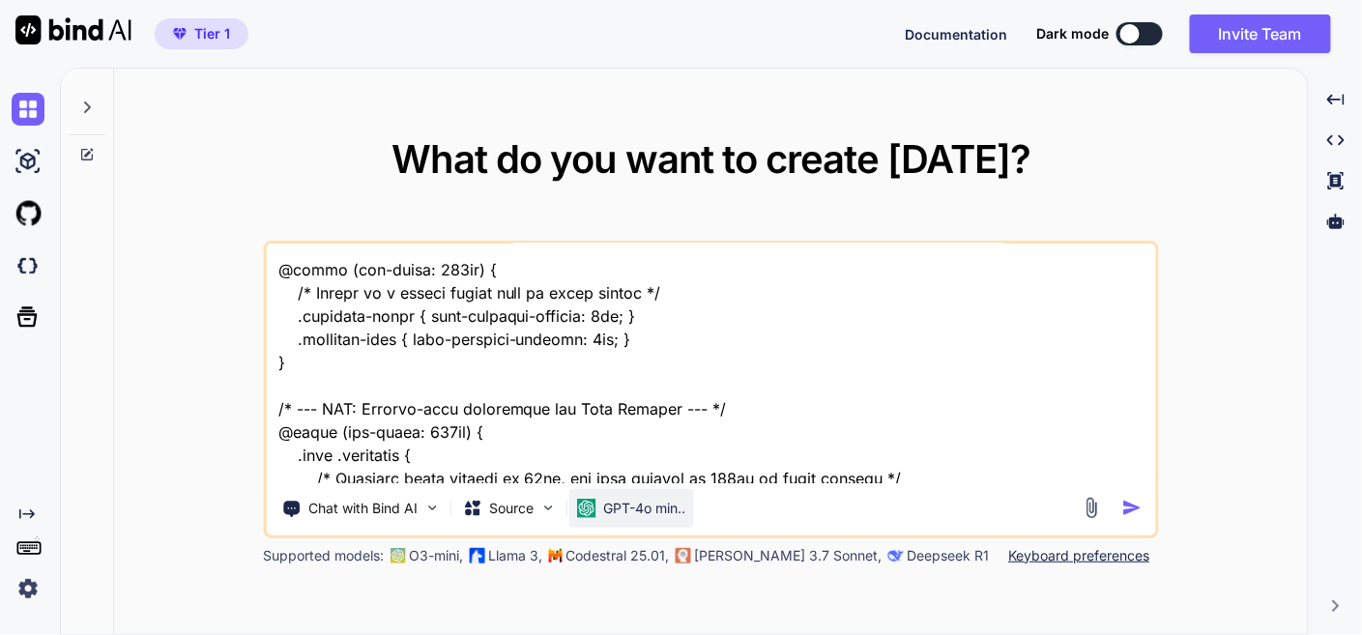
type textarea "this is my website - "here is html code - "<!DOCTYPE html> <html lang="en"> <he…"
click at [657, 495] on div "GPT-4o min.." at bounding box center [630, 508] width 125 height 39
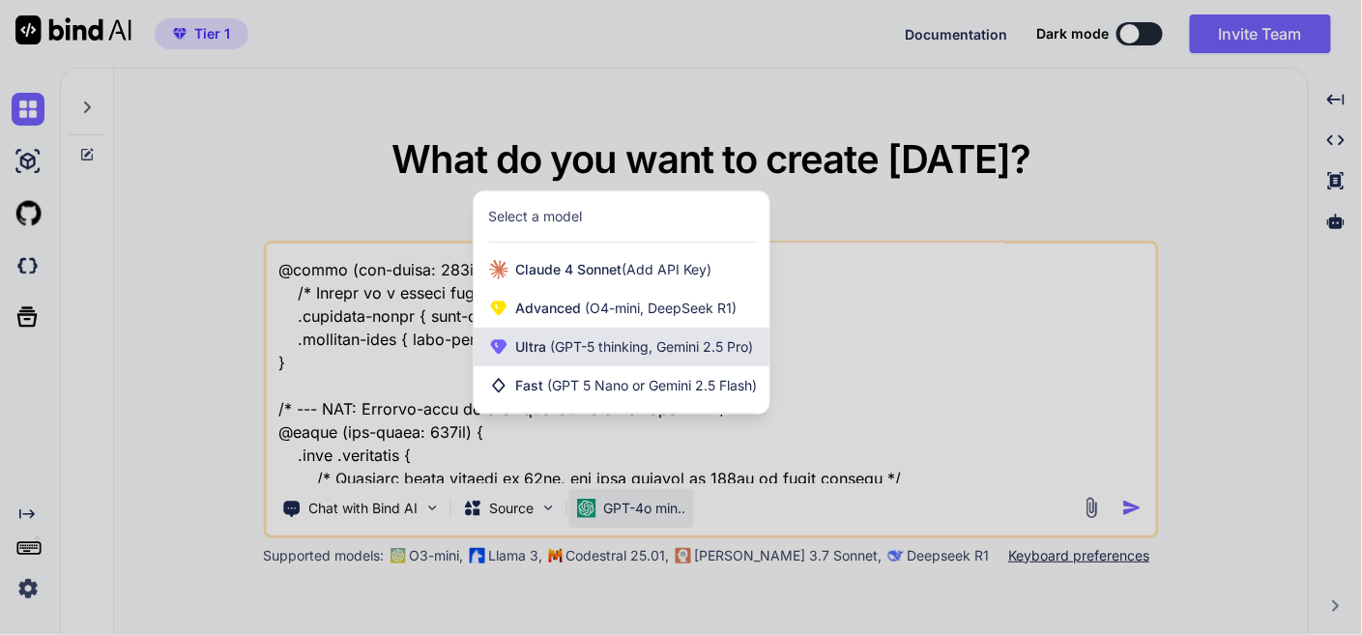
click at [643, 358] on div "Ultra (GPT-5 thinking, Gemini 2.5 Pro)" at bounding box center [622, 347] width 296 height 39
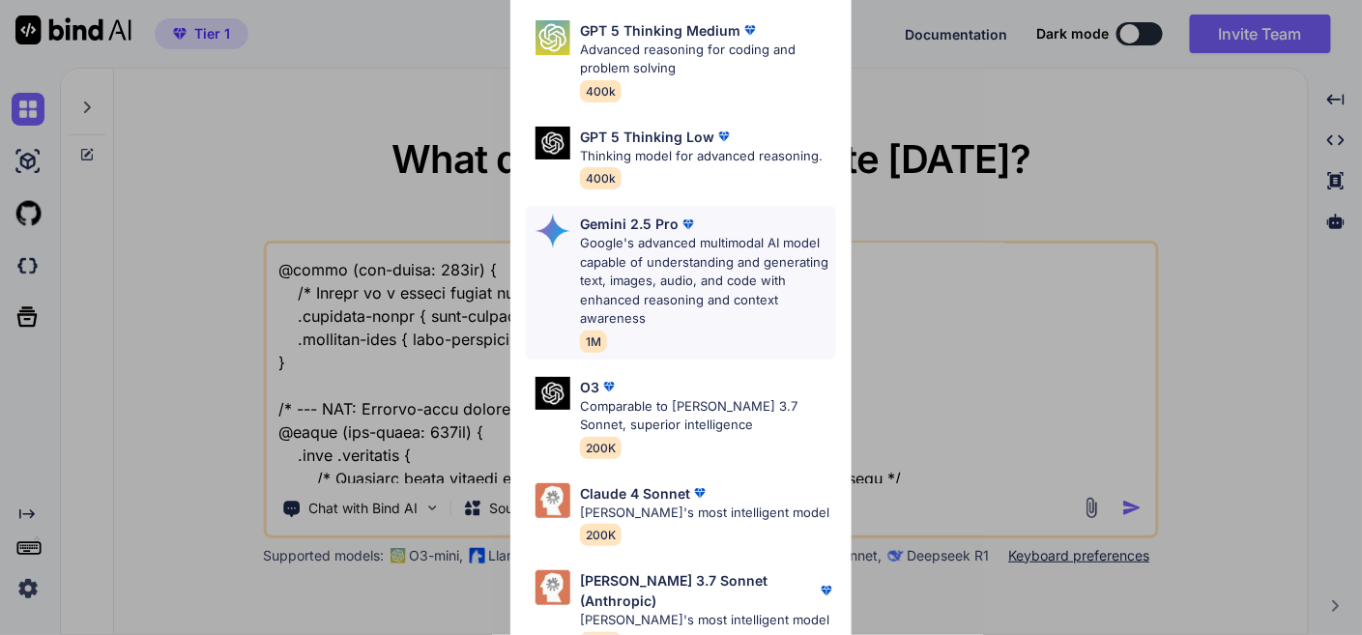
scroll to position [252, 0]
click at [688, 267] on p "Google's advanced multimodal AI model capable of understanding and generating t…" at bounding box center [707, 281] width 255 height 95
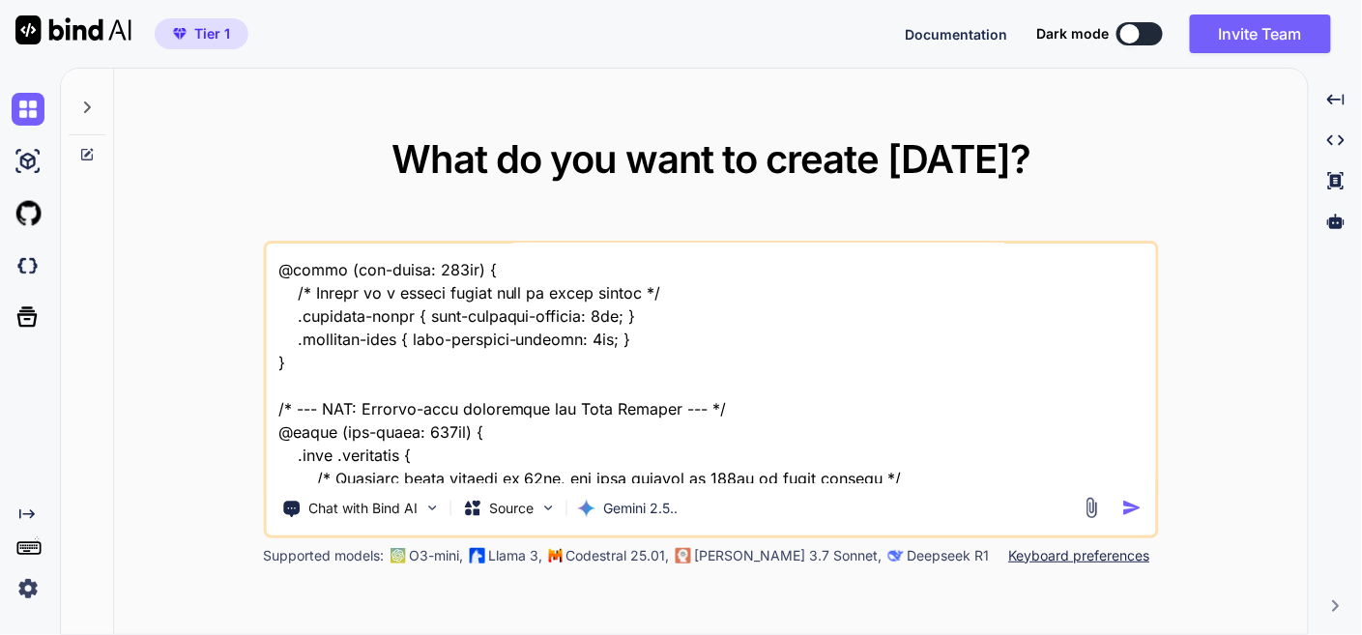
click at [1134, 502] on img "button" at bounding box center [1132, 508] width 20 height 20
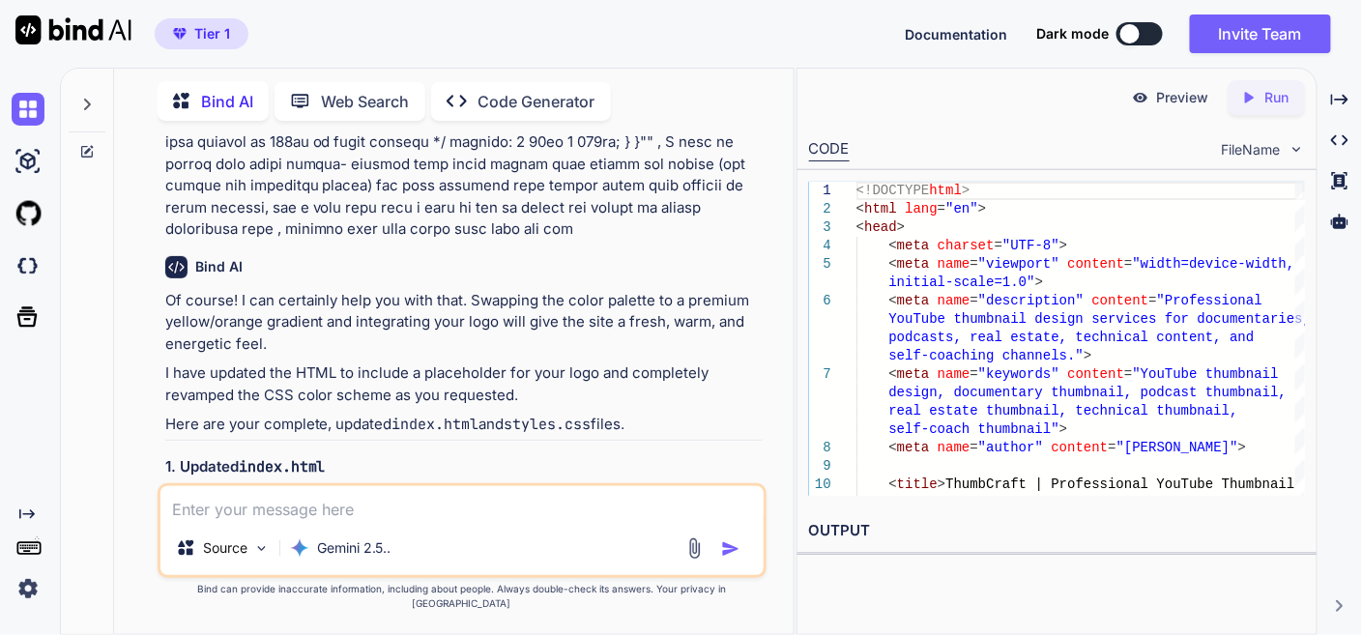
scroll to position [13744, 0]
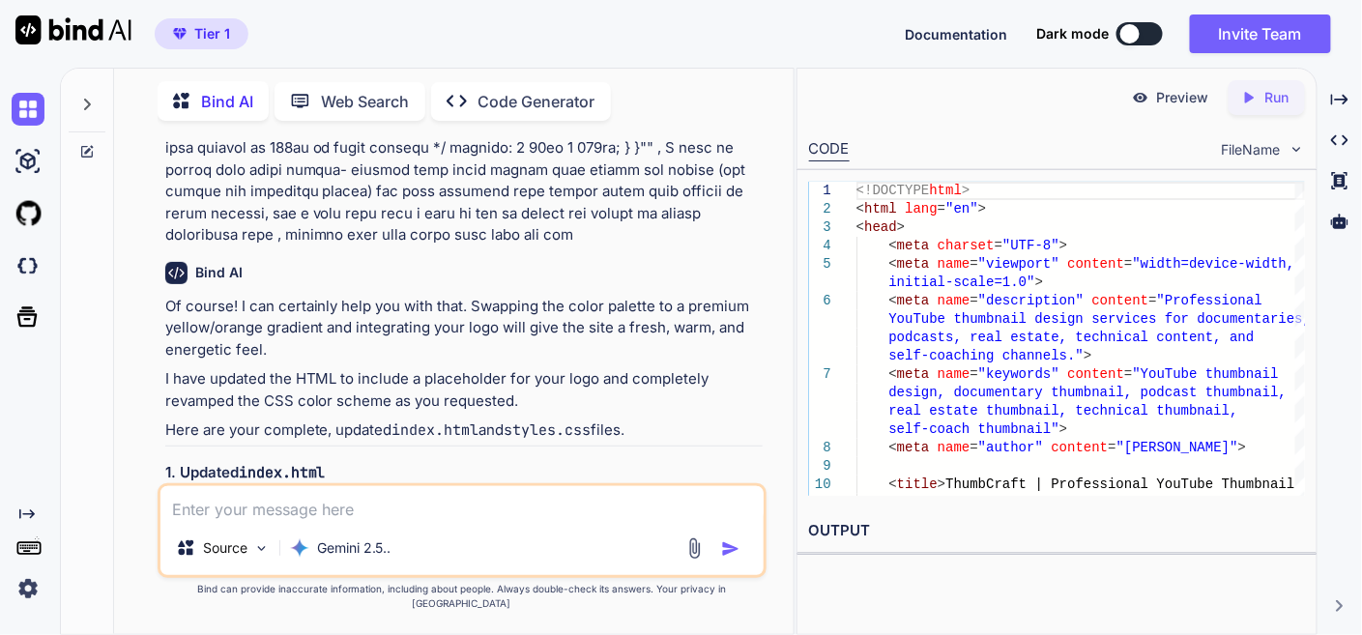
click at [720, 547] on img at bounding box center [713, 554] width 15 height 15
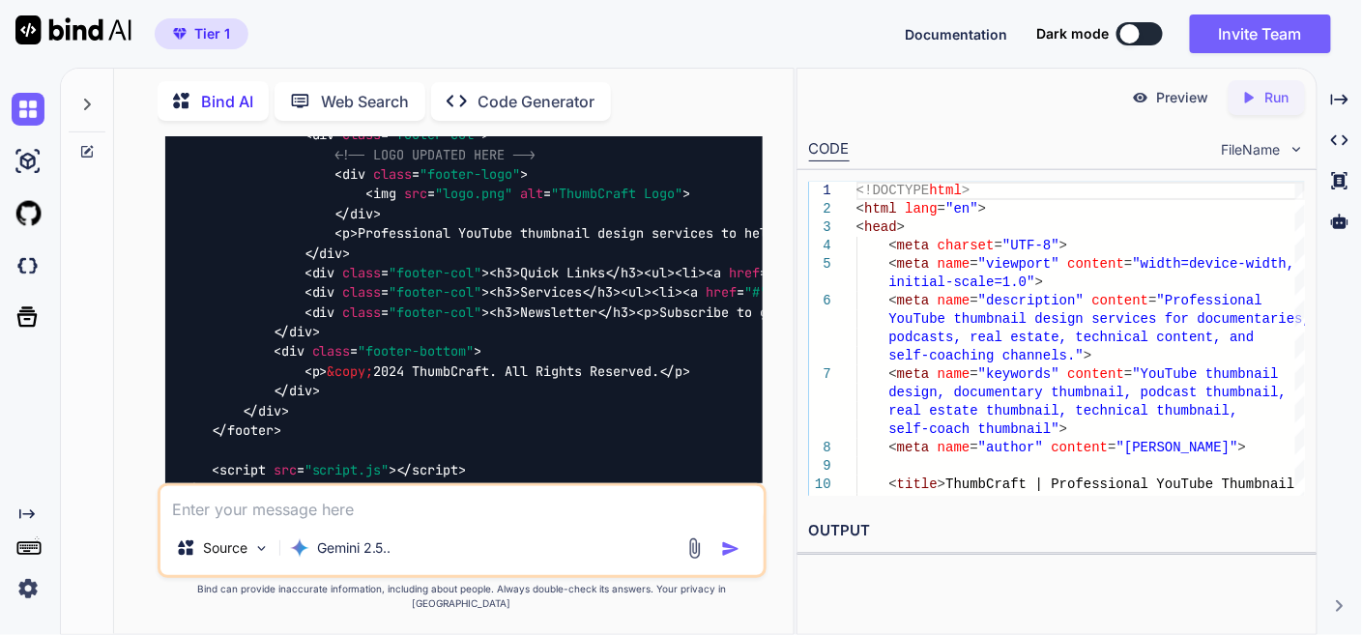
scroll to position [19006, 0]
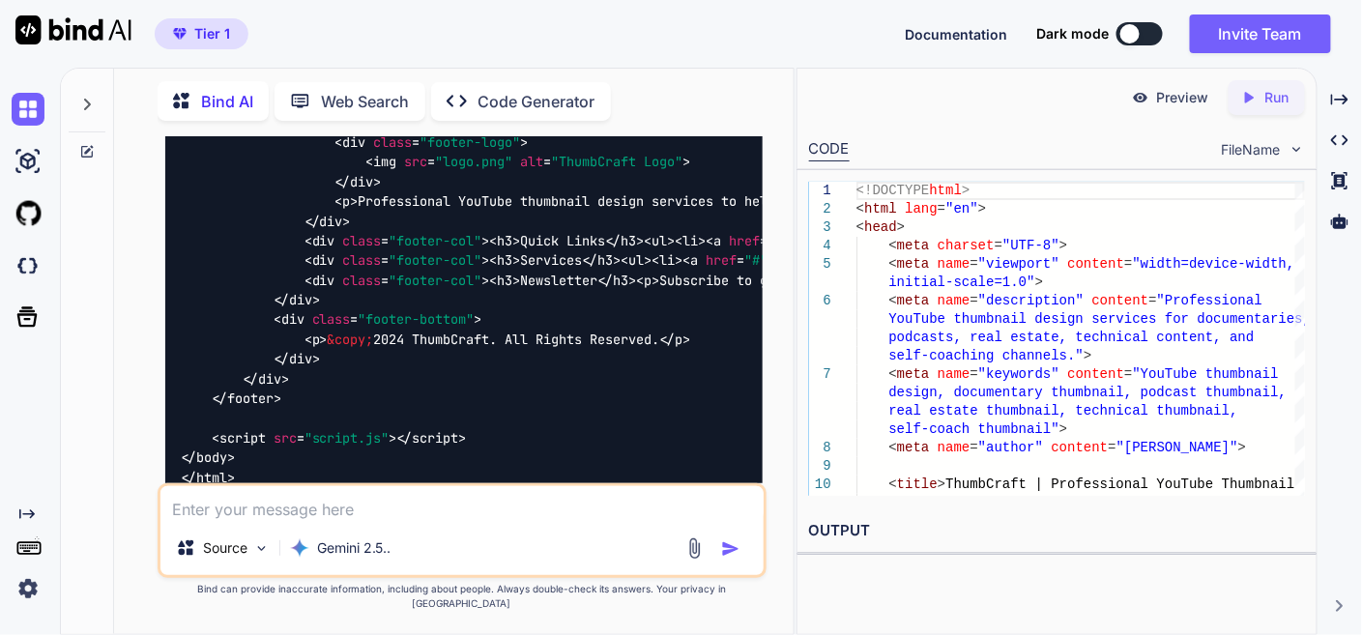
click at [717, 626] on img at bounding box center [713, 633] width 15 height 15
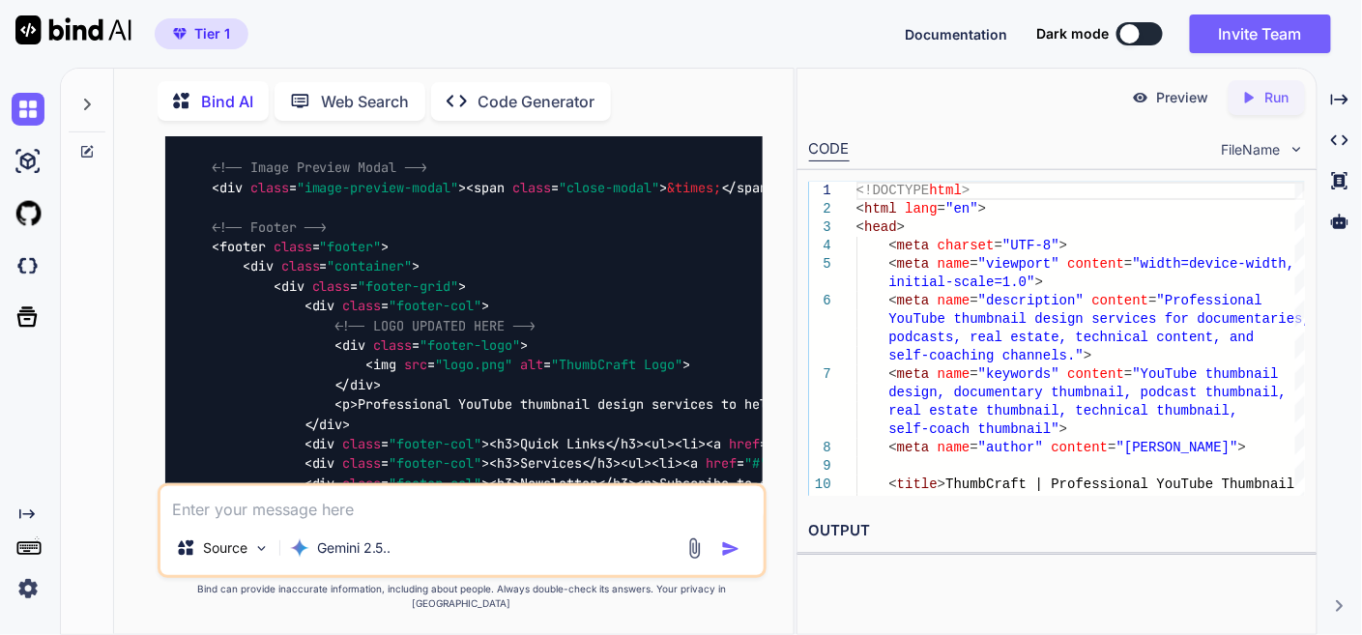
scroll to position [18993, 0]
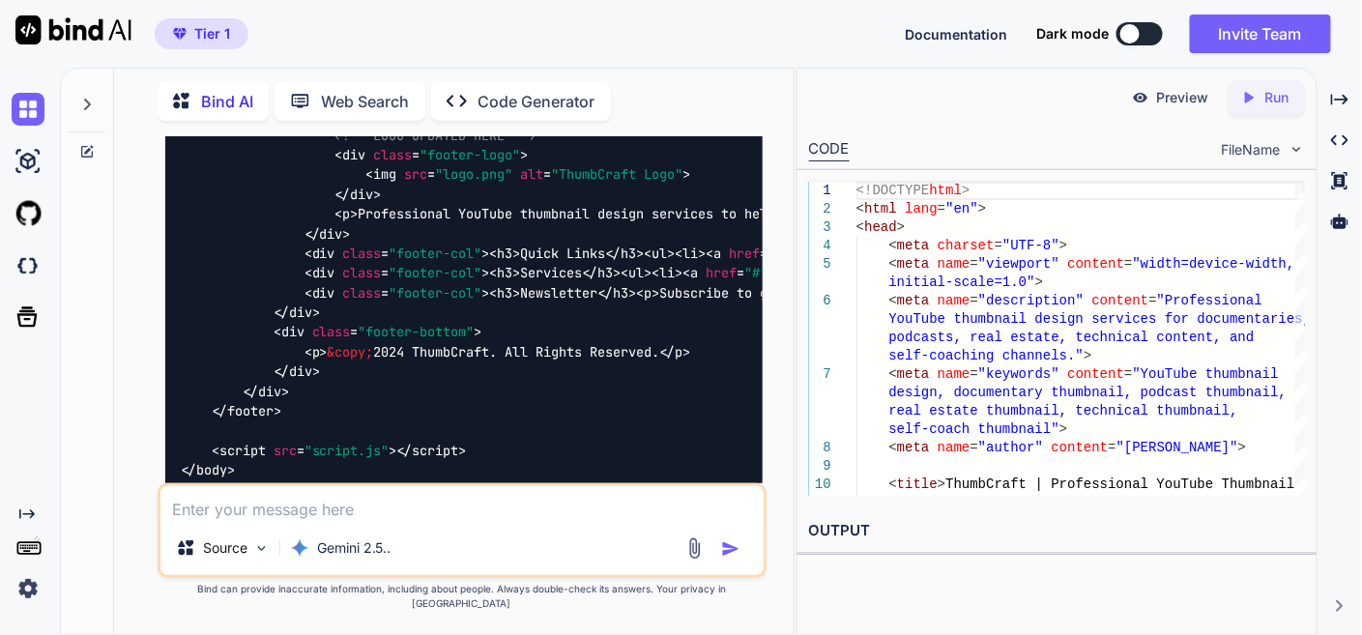
click at [717, 634] on img at bounding box center [713, 646] width 15 height 15
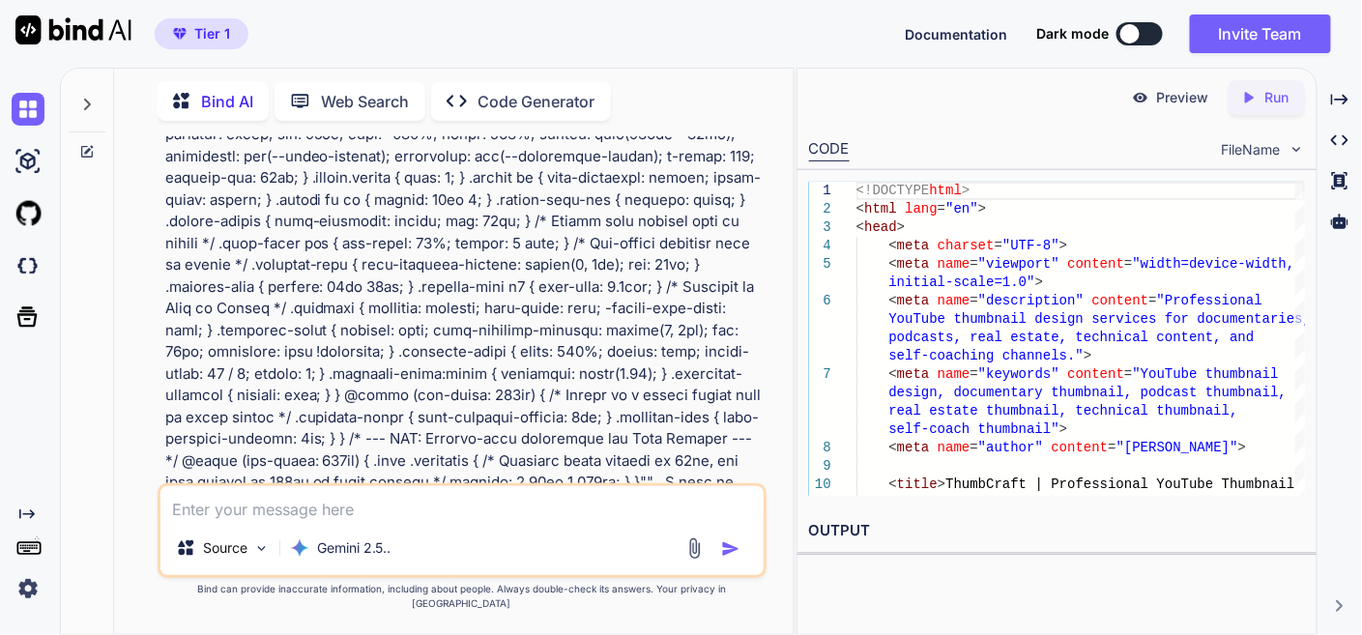
scroll to position [13732, 0]
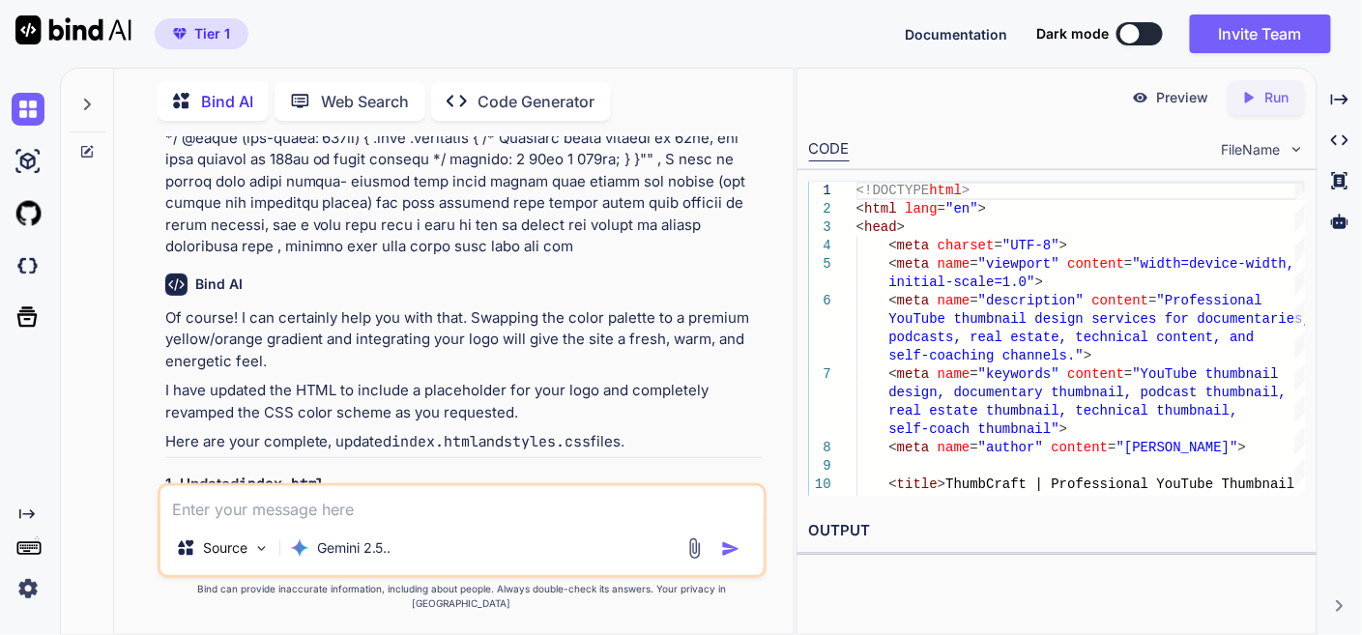
click at [710, 559] on img at bounding box center [713, 566] width 15 height 15
click at [427, 521] on textarea at bounding box center [461, 503] width 603 height 35
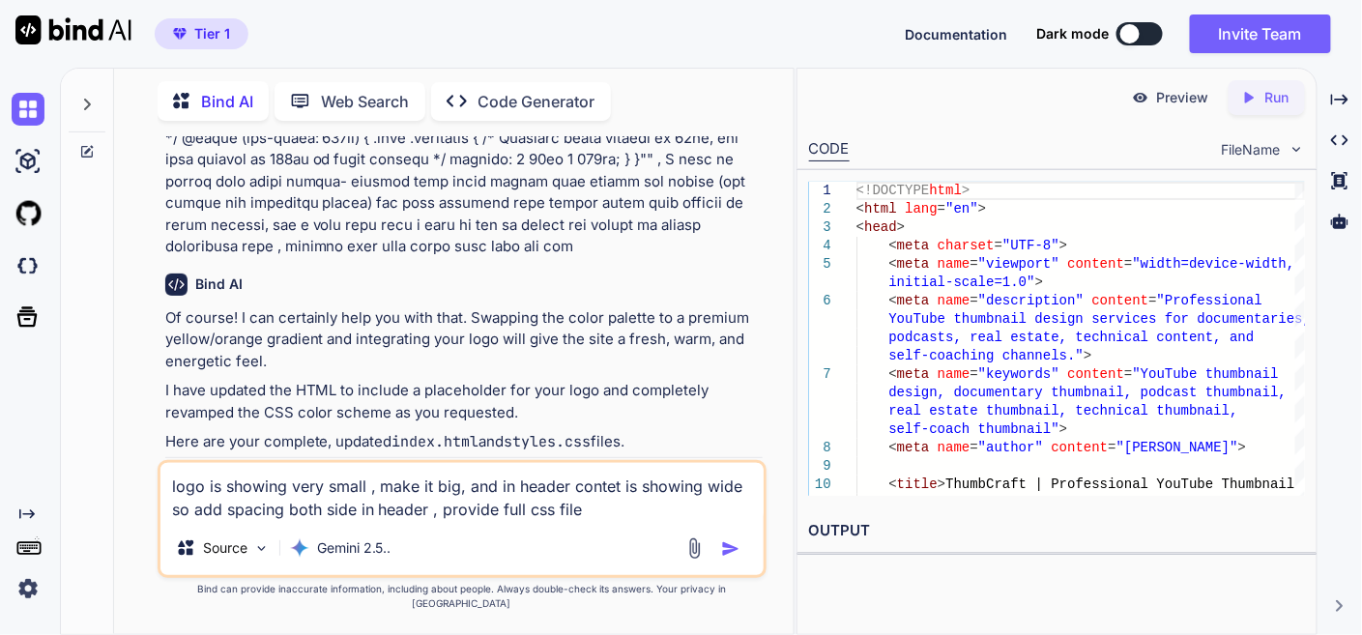
type textarea "logo is showing very small , make it big, and in header contet is showing wide …"
click at [733, 557] on img "button" at bounding box center [730, 548] width 19 height 19
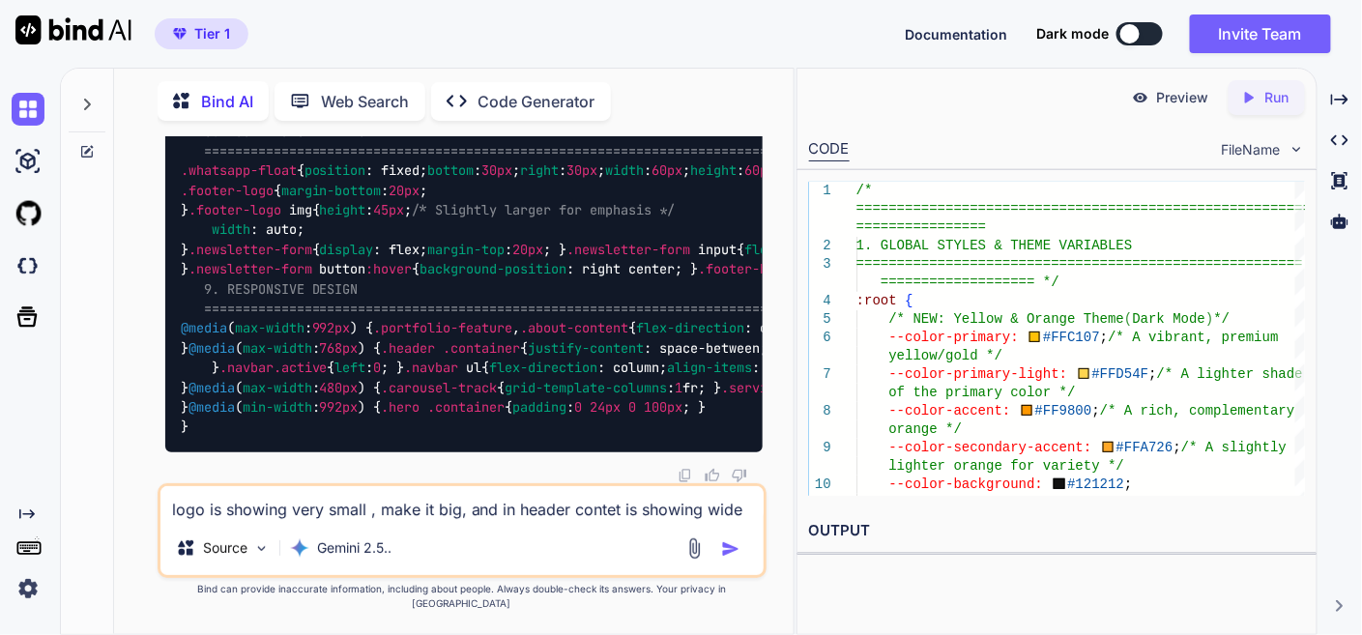
scroll to position [26414, 0]
click at [393, 521] on textarea "logo is showing very small , make it big, and in header contet is showing wide …" at bounding box center [461, 503] width 603 height 35
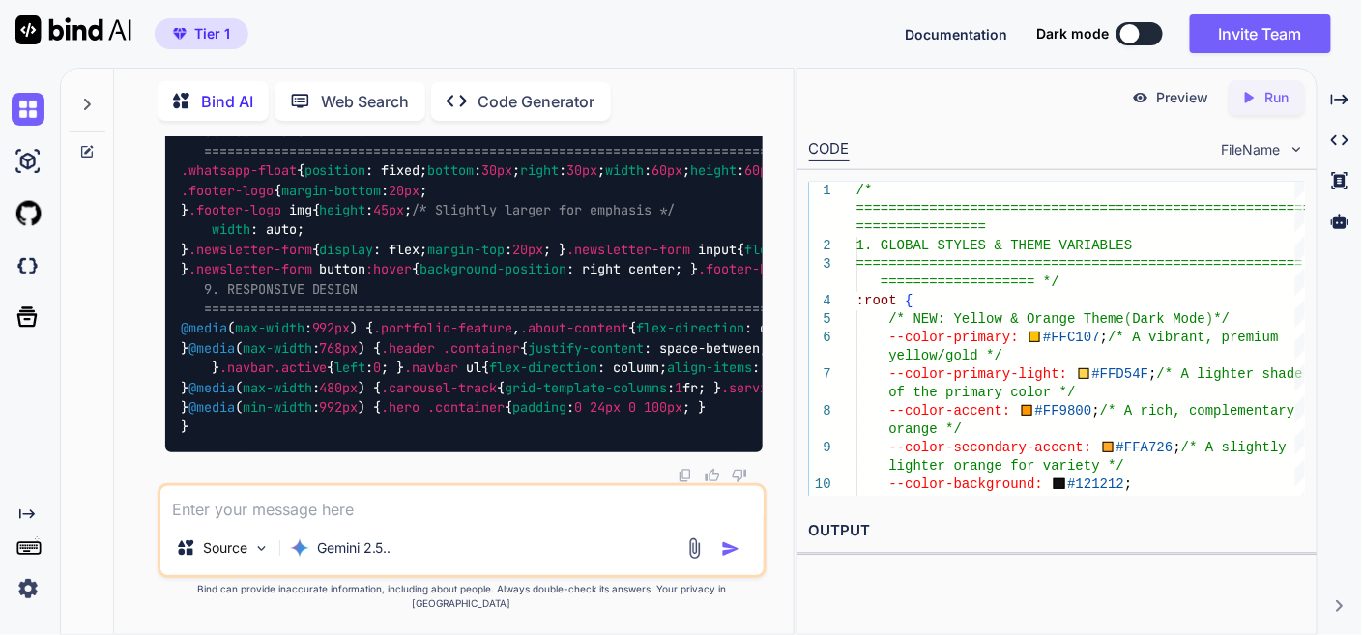
paste textarea "Book Your Appointment Follow Us"
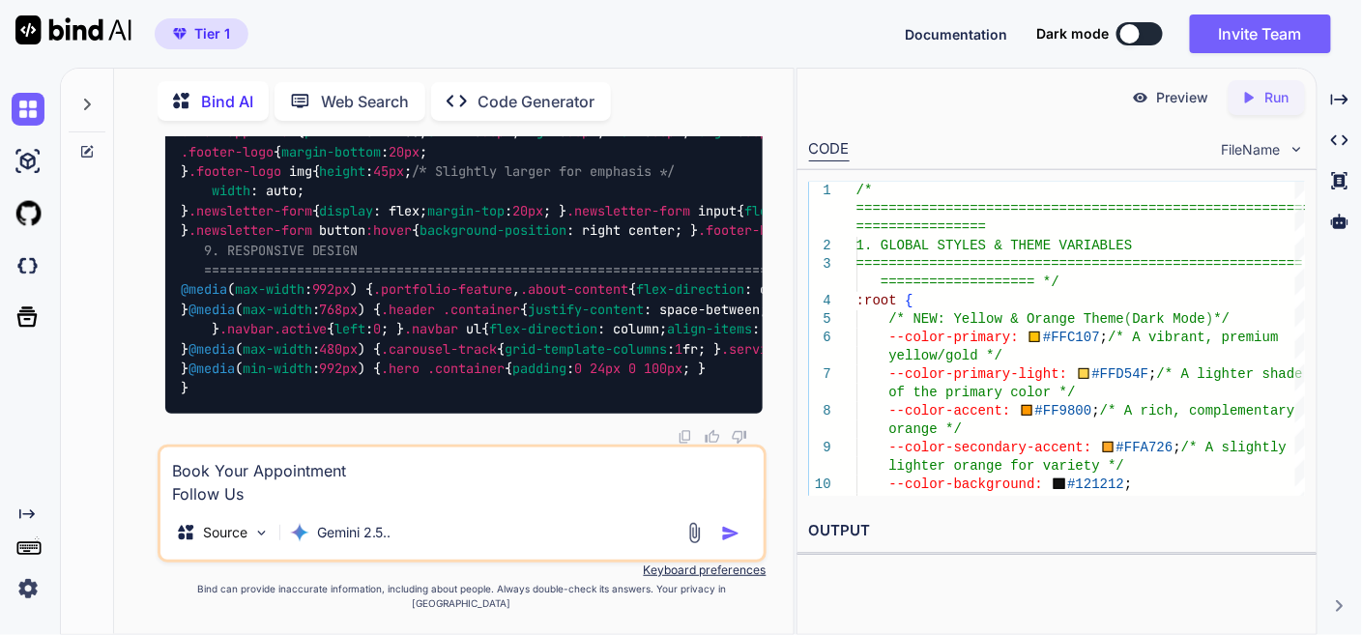
drag, startPoint x: 286, startPoint y: 516, endPoint x: 158, endPoint y: 515, distance: 128.5
click at [158, 515] on div "Book Your Appointment Follow Us Source Gemini 2.5.." at bounding box center [462, 504] width 609 height 118
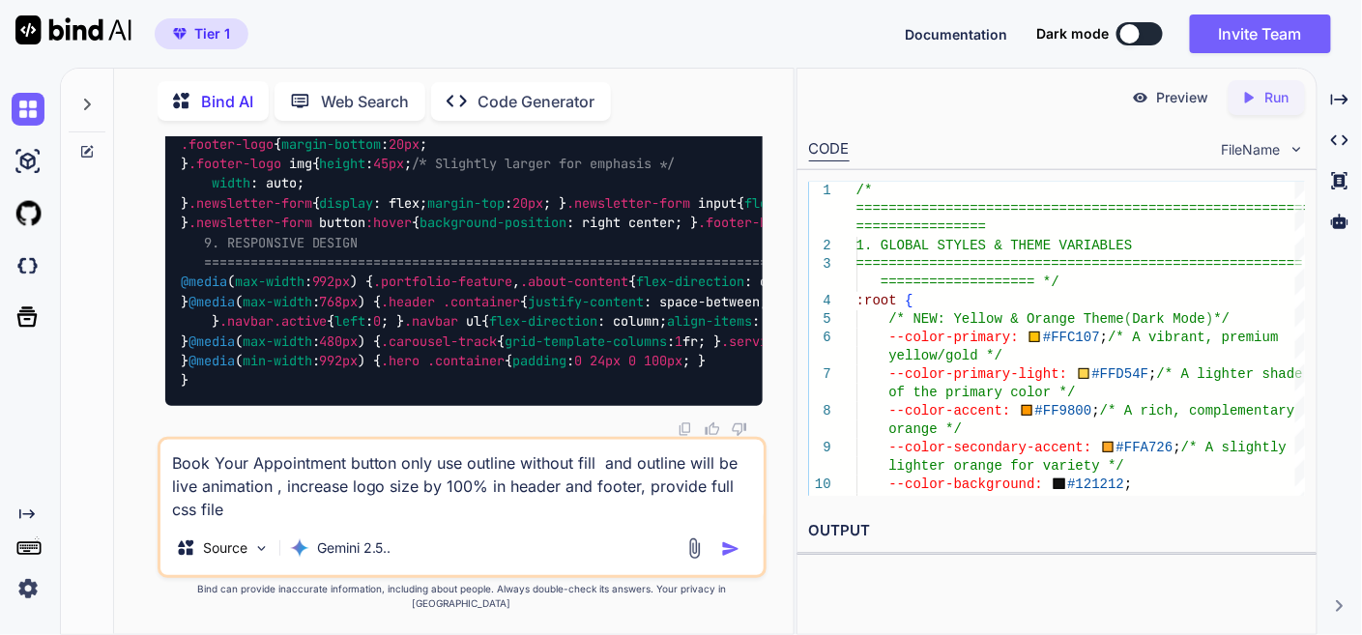
click at [636, 503] on textarea "Book Your Appointment button only use outline without fill and outline will be …" at bounding box center [461, 480] width 603 height 81
type textarea "Book Your Appointment button only use outline without fill and outline will be …"
click at [737, 559] on img "button" at bounding box center [730, 548] width 19 height 19
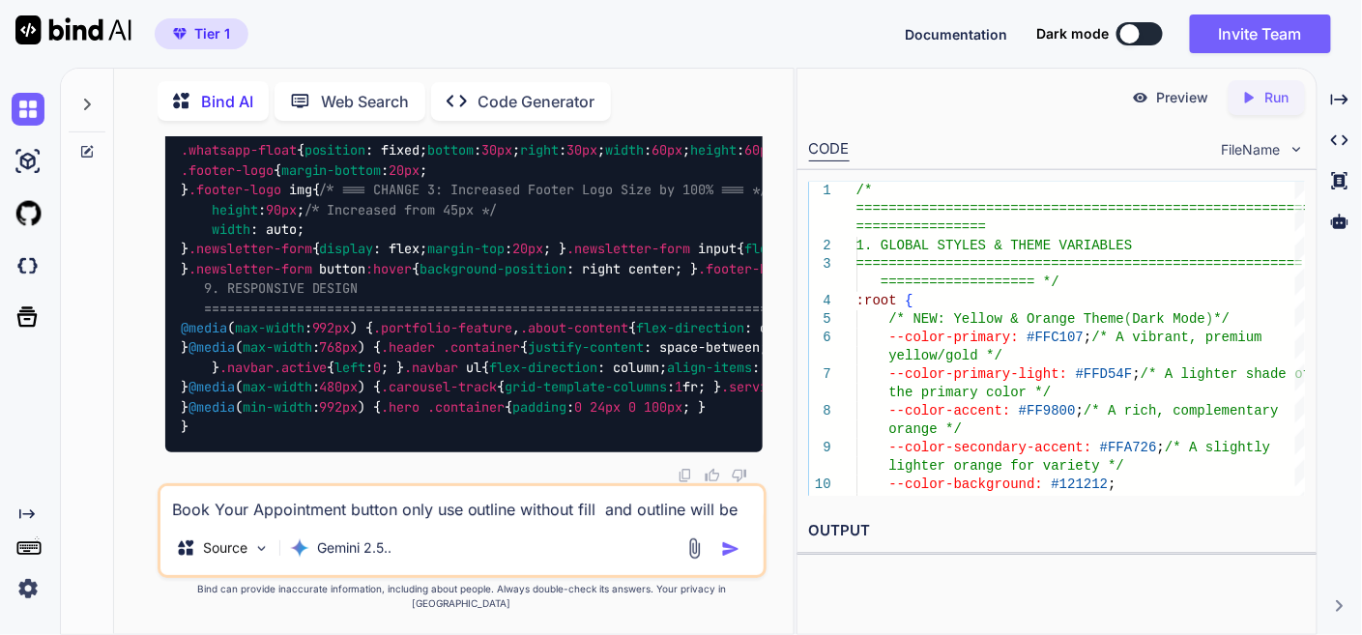
scroll to position [34248, 0]
click at [397, 521] on textarea "Book Your Appointment button only use outline without fill and outline will be …" at bounding box center [461, 503] width 603 height 35
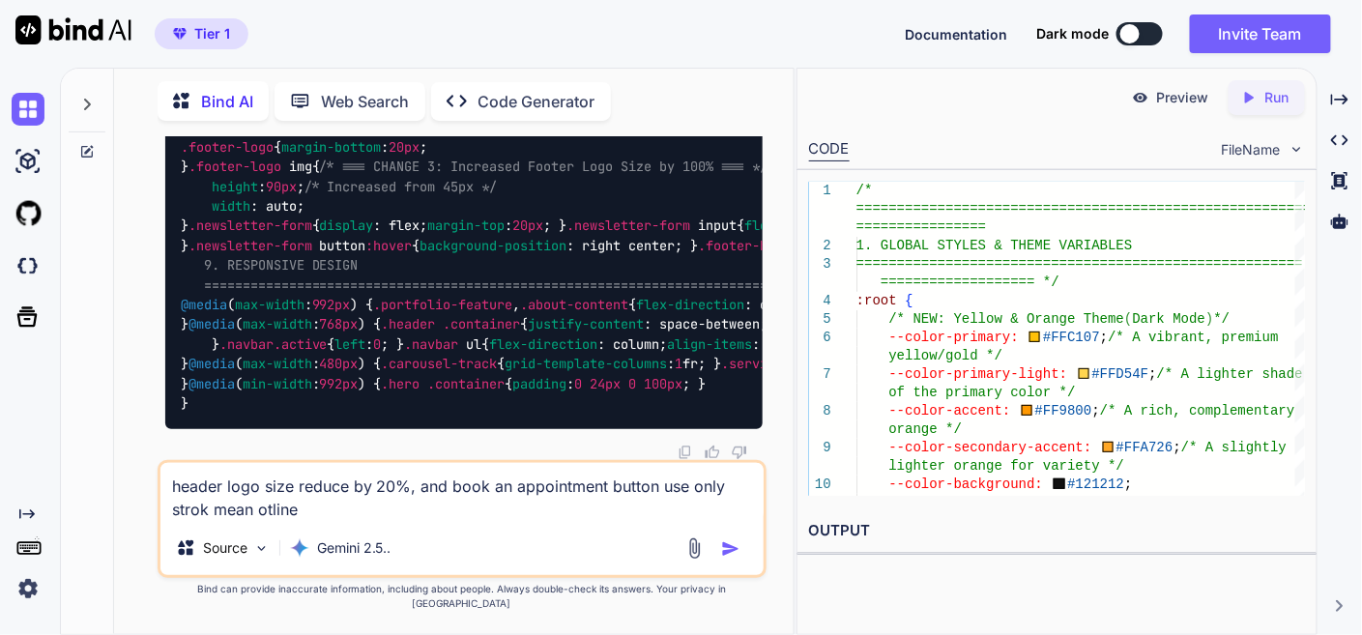
click at [264, 521] on textarea "header logo size reduce by 20%, and book an appointment button use only strok m…" at bounding box center [461, 492] width 603 height 58
drag, startPoint x: 353, startPoint y: 520, endPoint x: 361, endPoint y: 504, distance: 17.7
click at [354, 520] on textarea "header logo size reduce by 20%, and book an appointment button use only strok m…" at bounding box center [461, 492] width 603 height 58
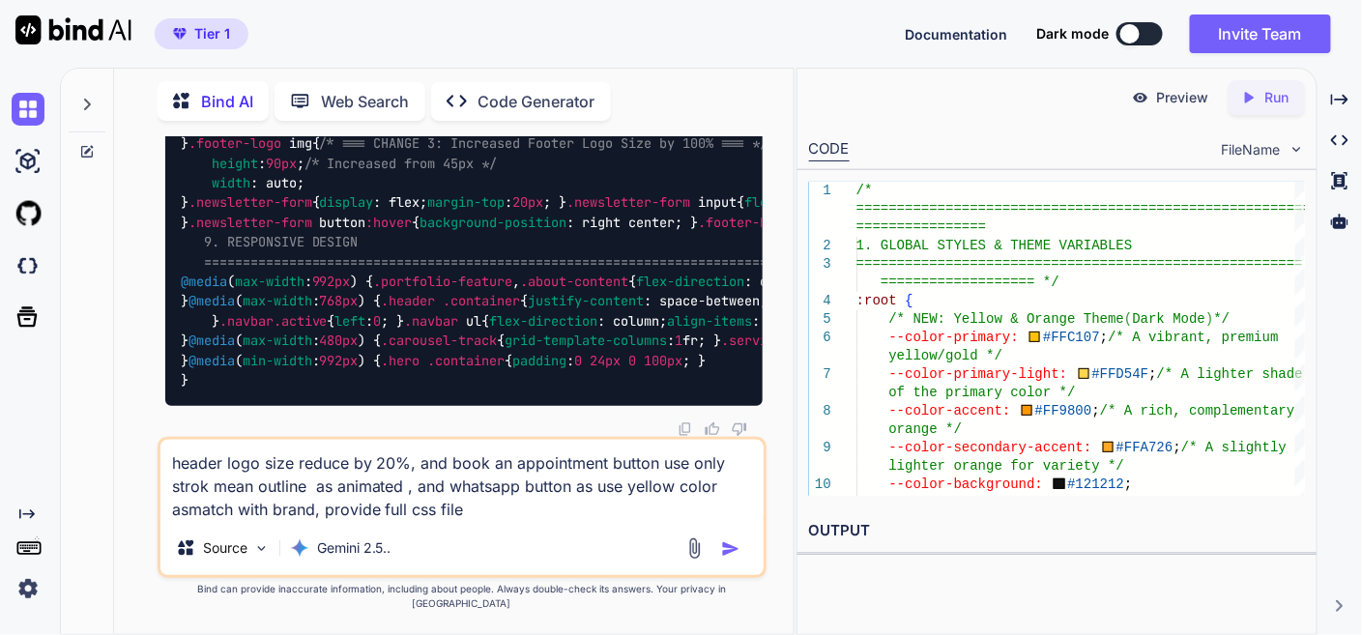
type textarea "header logo size reduce by 20%, and book an appointment button use only strok m…"
click at [738, 557] on img "button" at bounding box center [730, 548] width 19 height 19
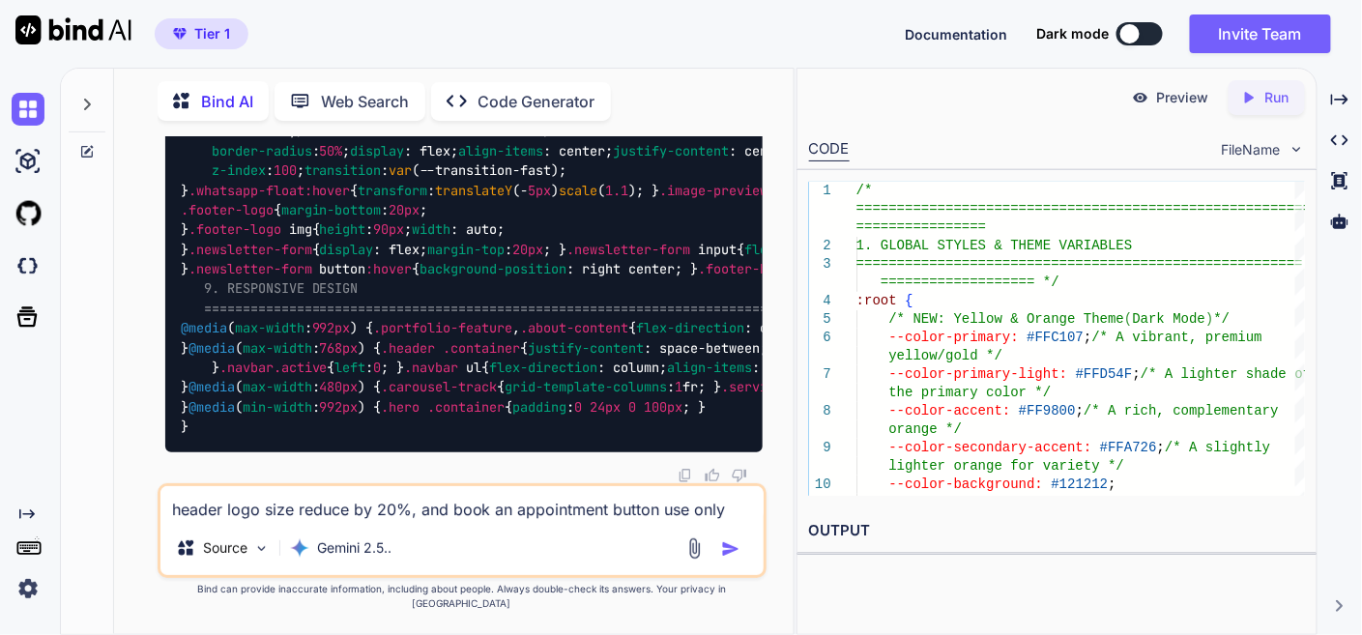
scroll to position [42271, 0]
click at [417, 521] on textarea "header logo size reduce by 20%, and book an appointment button use only strok m…" at bounding box center [461, 503] width 603 height 35
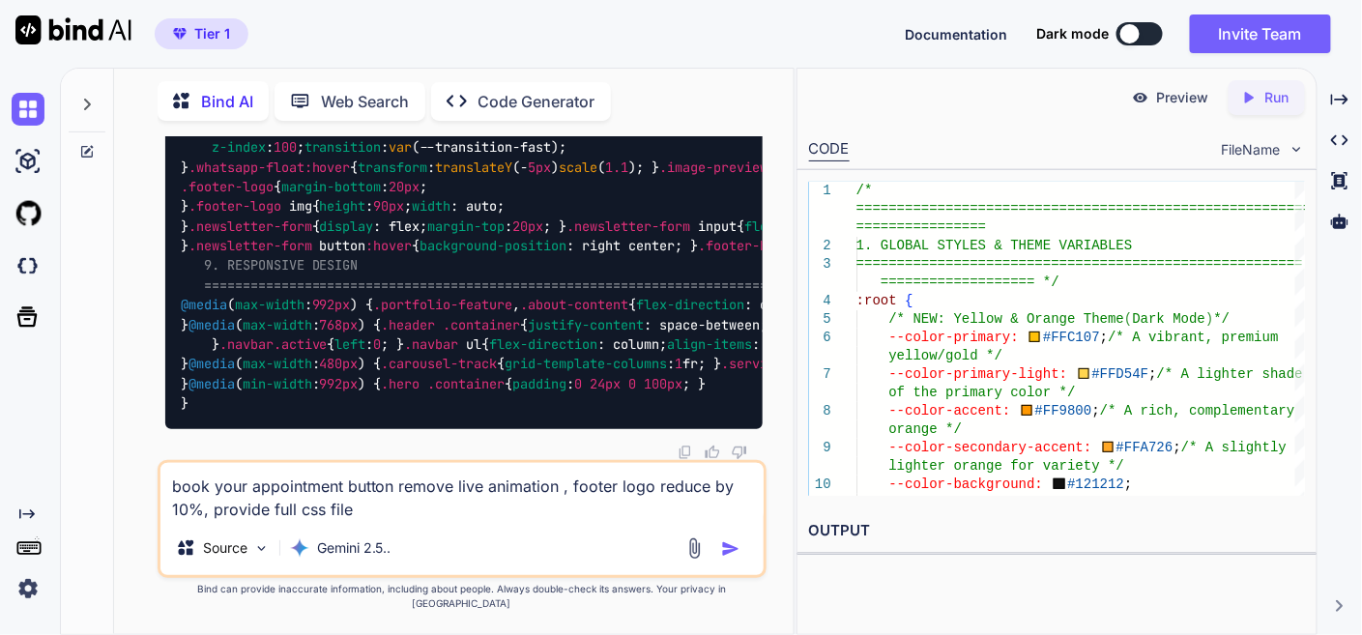
type textarea "book your appointment button remove live animation , footer logo reduce by 10%,…"
click at [726, 556] on img "button" at bounding box center [730, 548] width 19 height 19
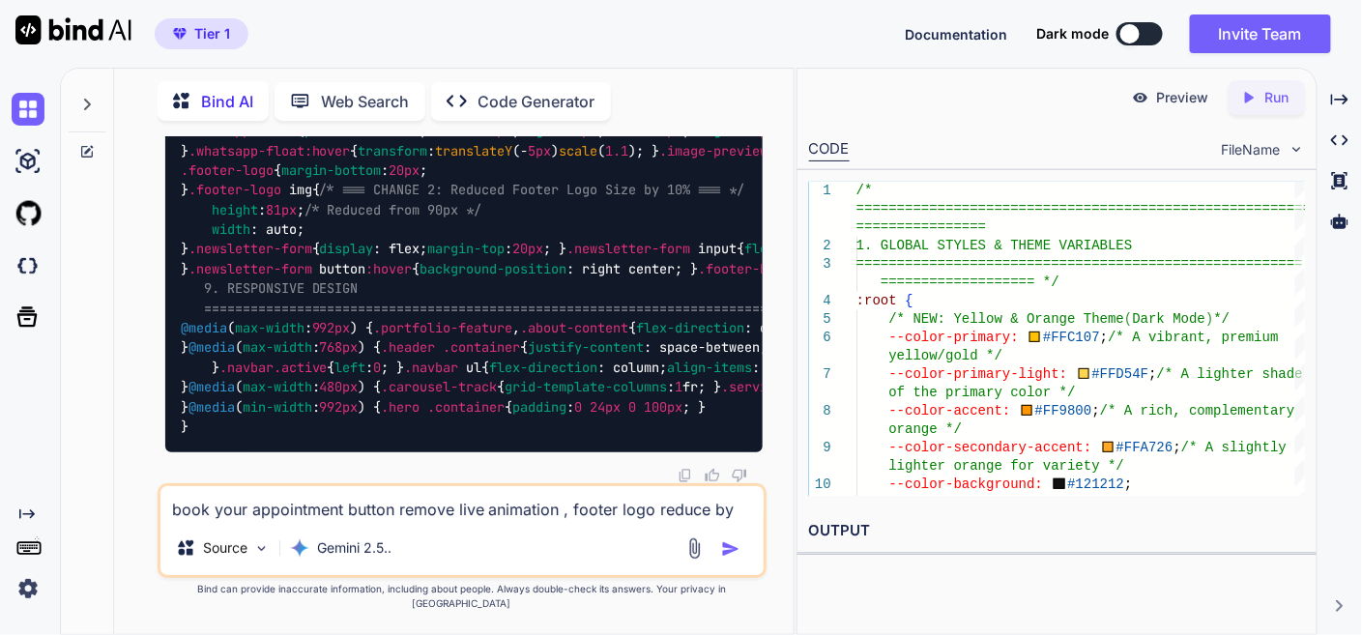
scroll to position [50861, 0]
click at [369, 521] on textarea "book your appointment button remove live animation , footer logo reduce by 10%,…" at bounding box center [461, 503] width 603 height 35
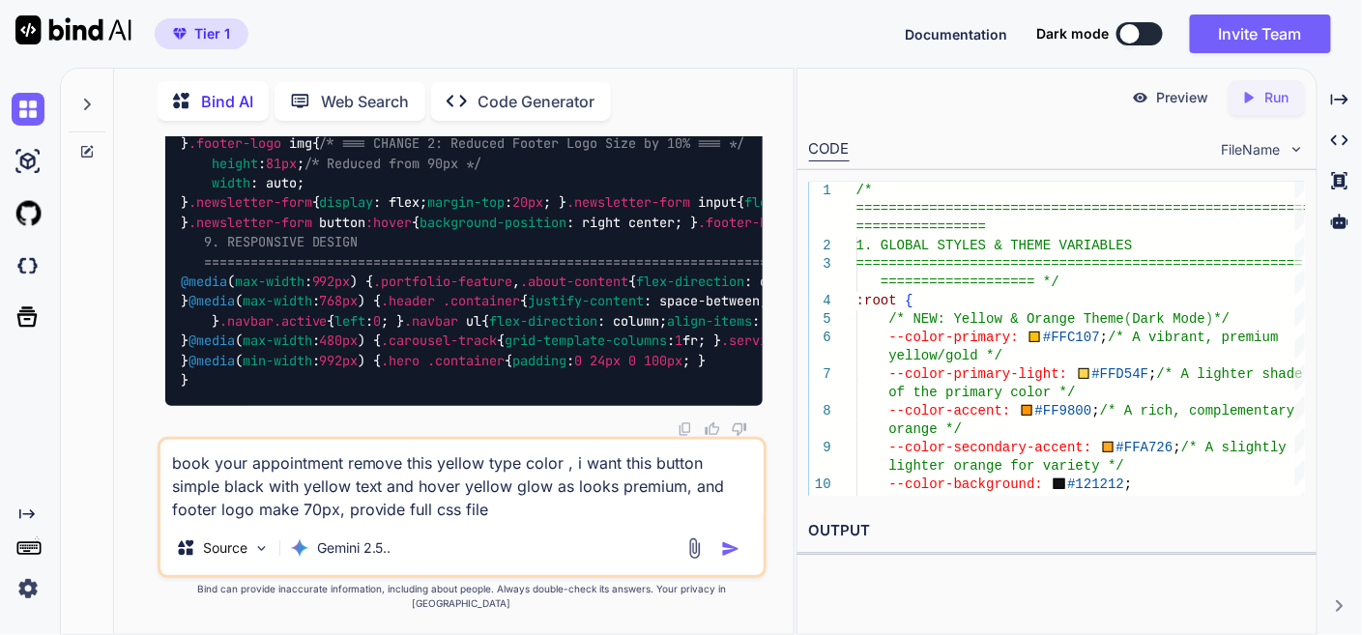
type textarea "book your appointment remove this yellow type color , i want this button simple…"
click at [728, 559] on img "button" at bounding box center [730, 548] width 19 height 19
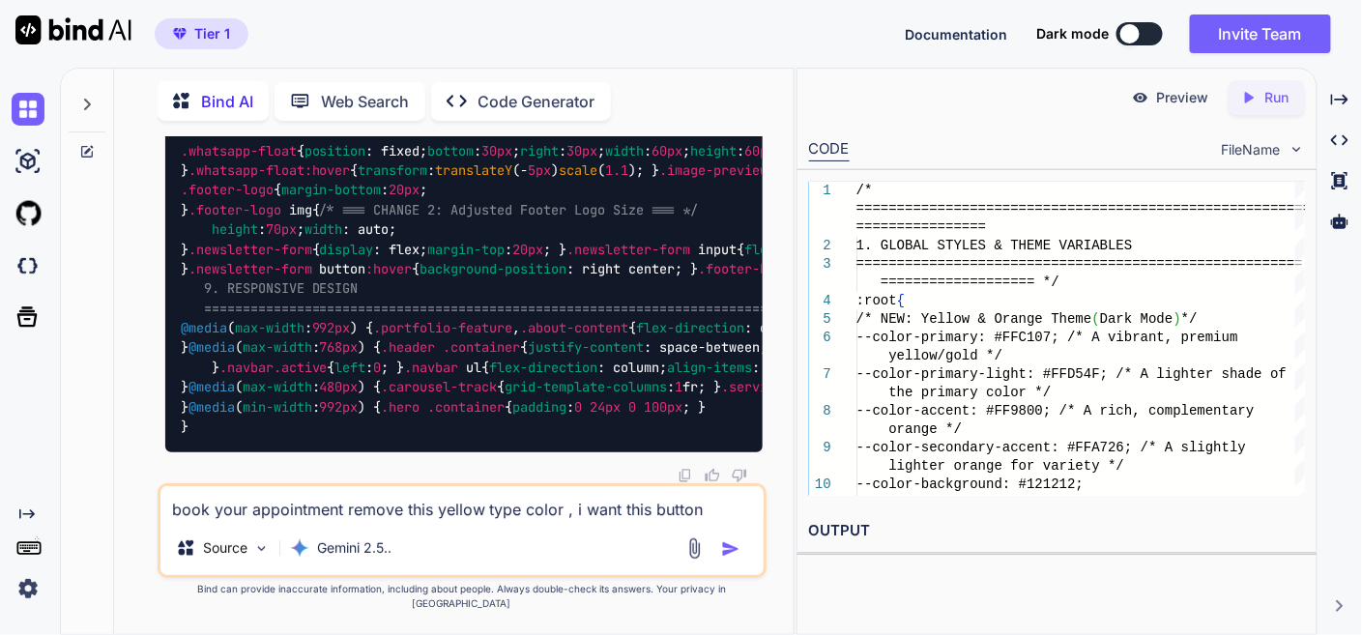
scroll to position [59318, 0]
